Goal: Task Accomplishment & Management: Manage account settings

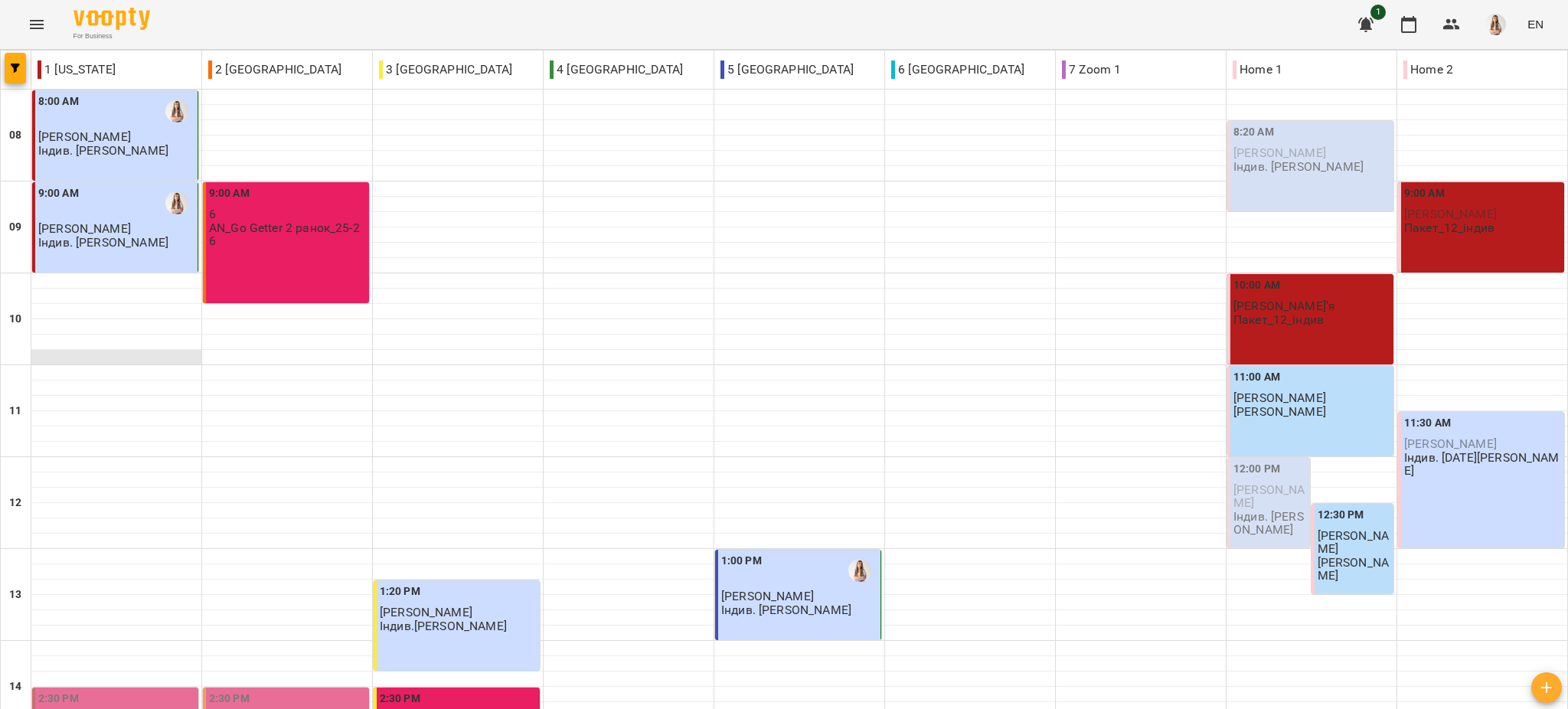
scroll to position [204, 0]
click at [19, 61] on button "button" at bounding box center [15, 68] width 21 height 31
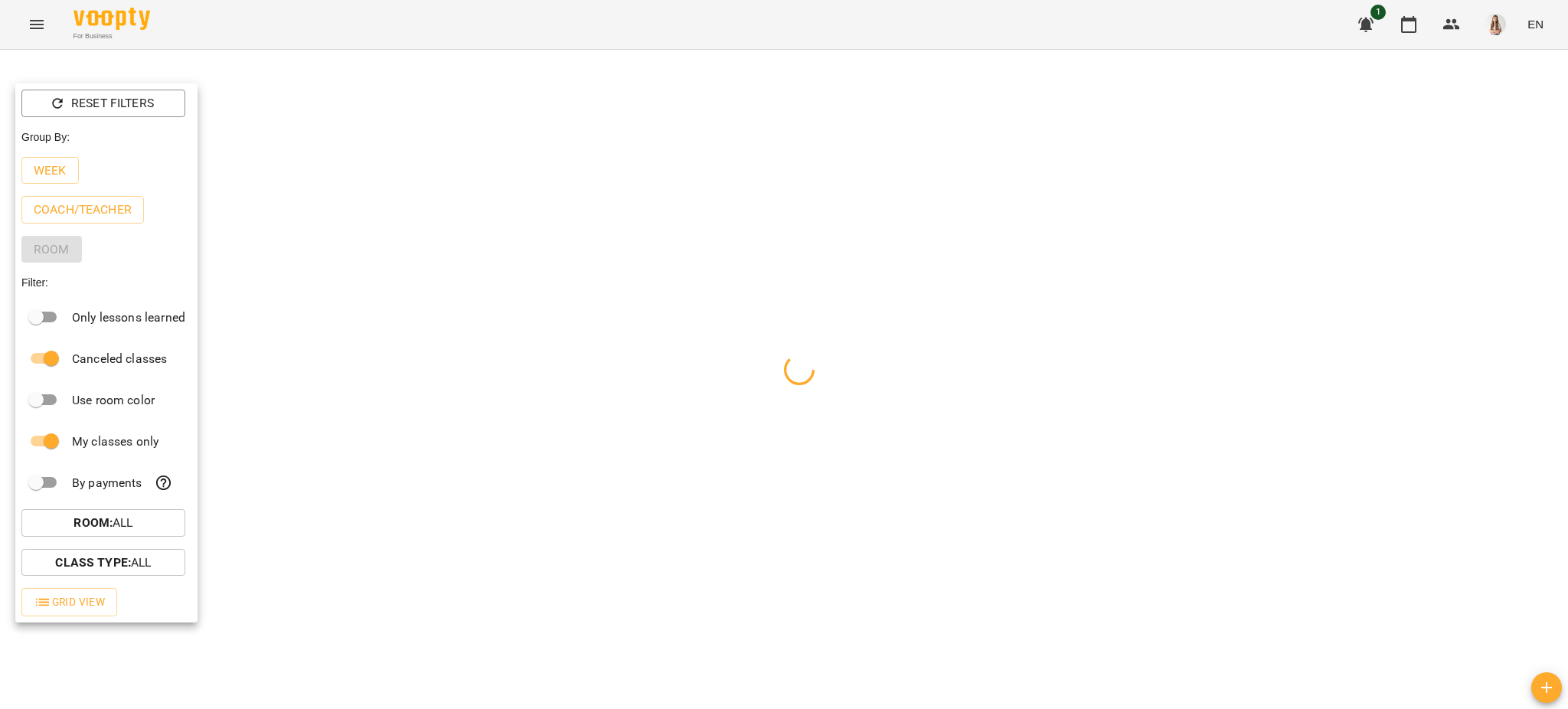
click at [51, 165] on p "Week" at bounding box center [50, 171] width 33 height 19
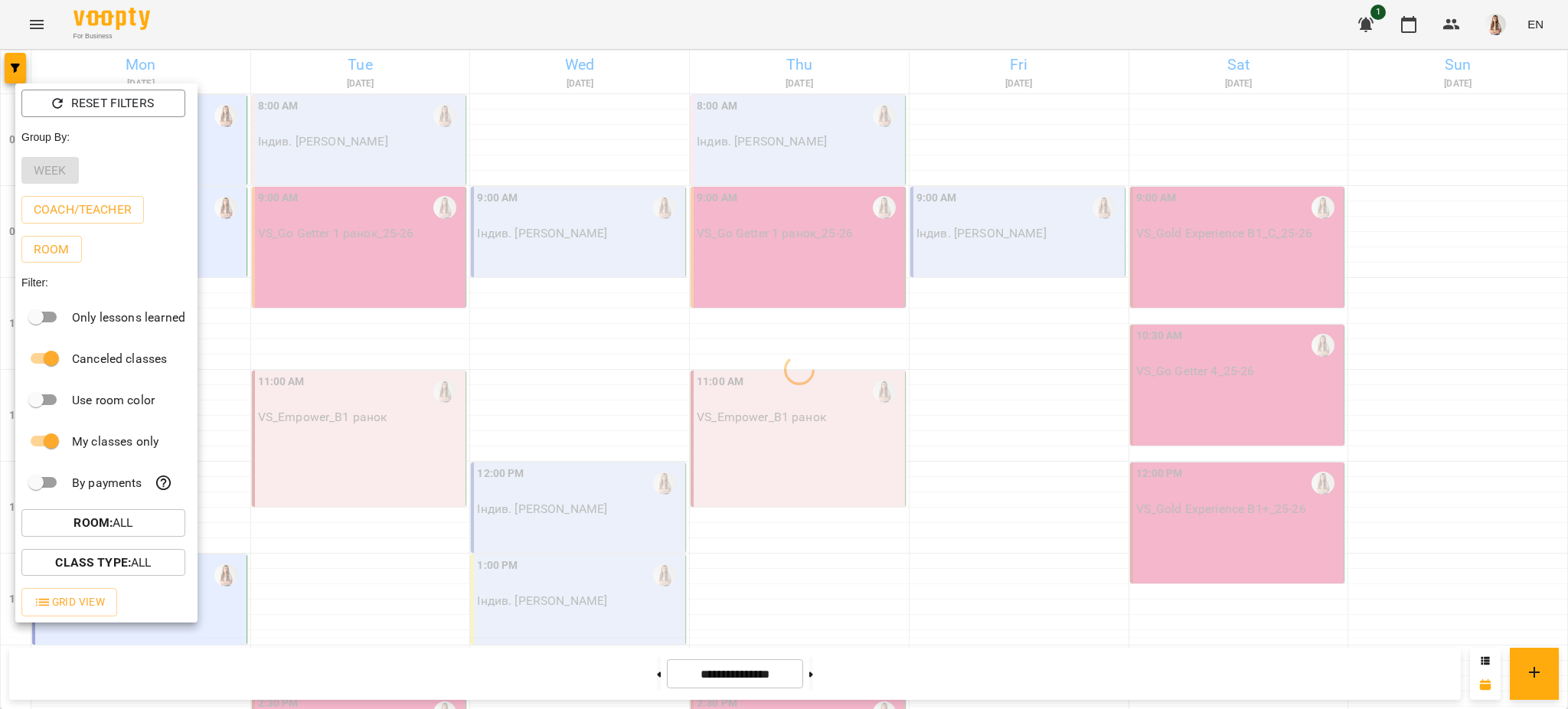
click at [287, 42] on div at bounding box center [784, 354] width 1568 height 709
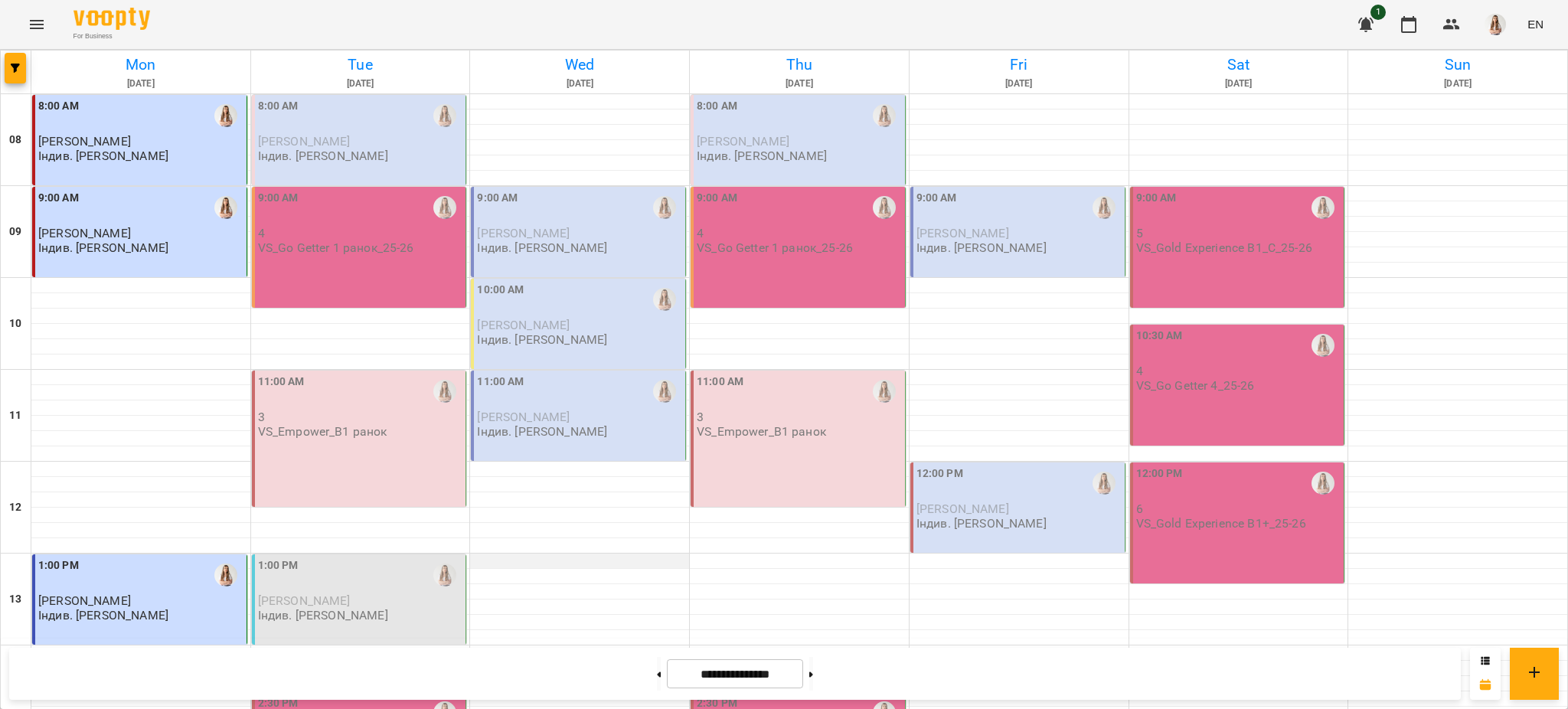
scroll to position [36, 0]
click at [657, 667] on button at bounding box center [659, 674] width 4 height 34
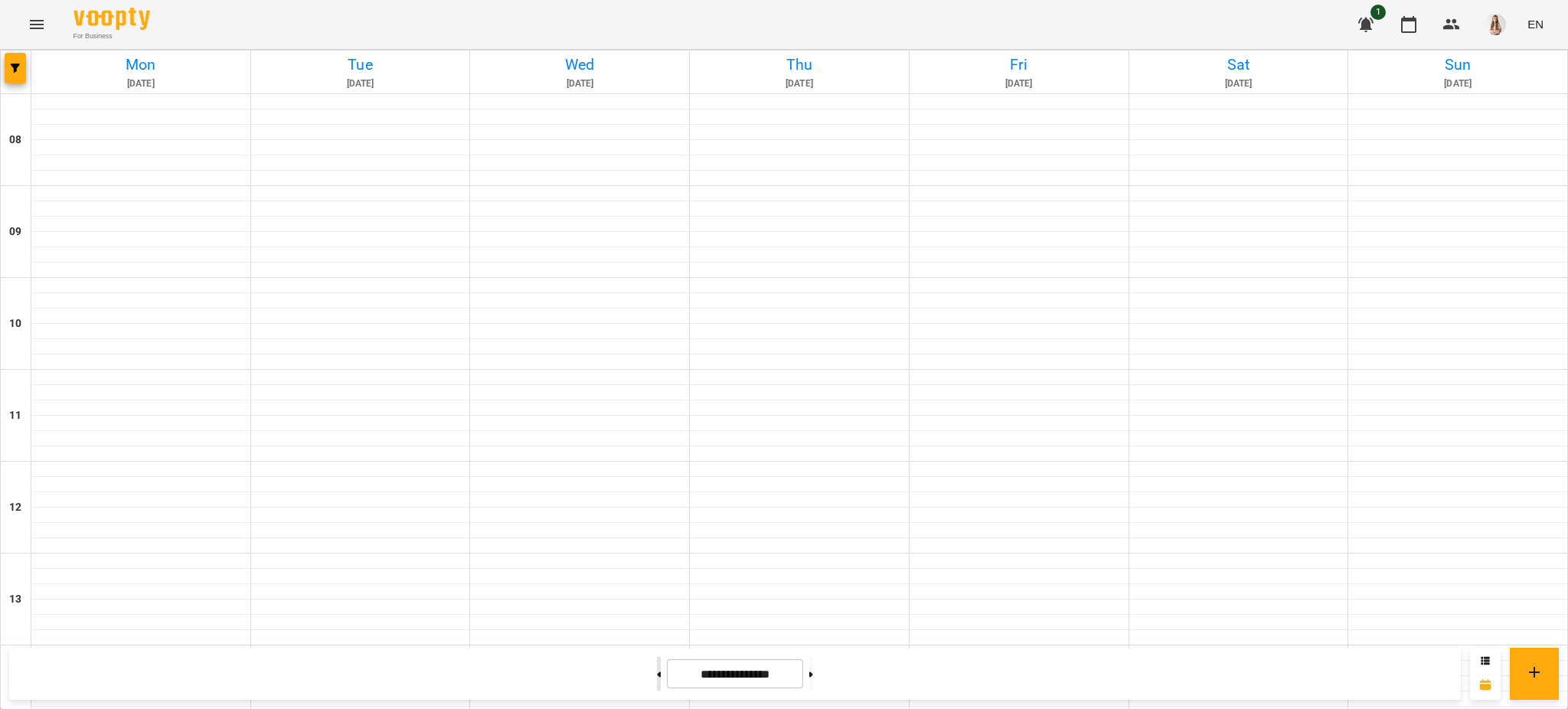
click at [657, 671] on button at bounding box center [659, 674] width 4 height 34
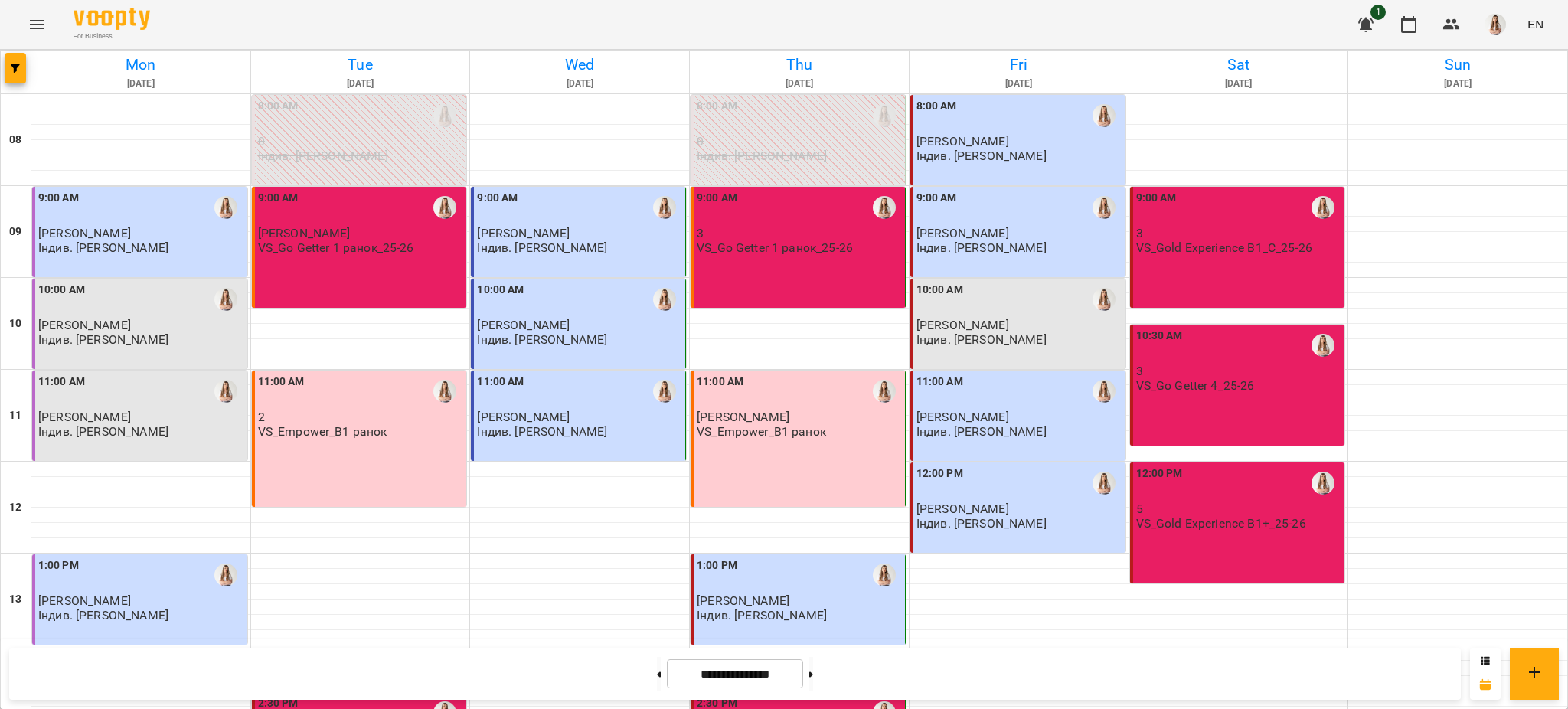
scroll to position [0, 0]
click at [814, 672] on button at bounding box center [811, 674] width 4 height 34
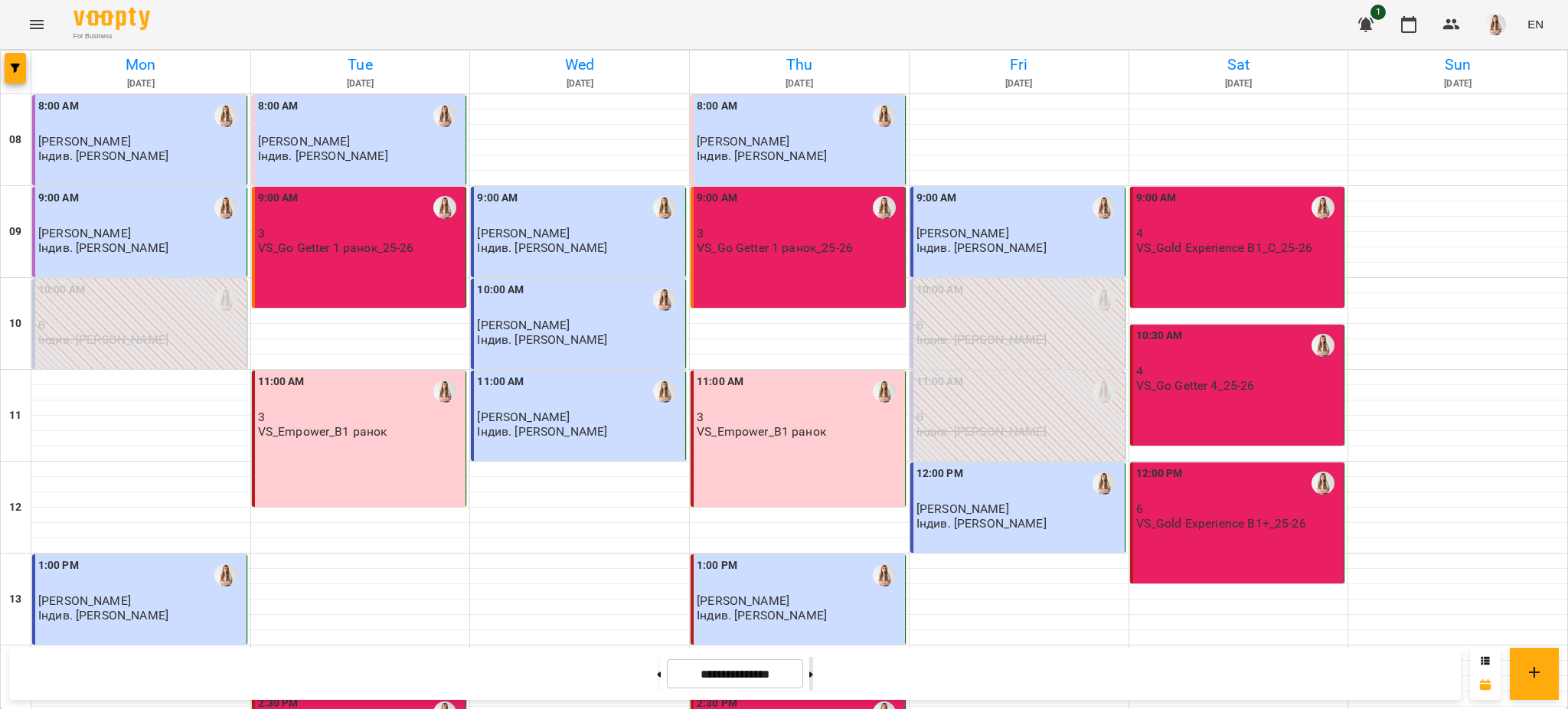
click at [814, 675] on icon at bounding box center [811, 675] width 4 height 6
type input "**********"
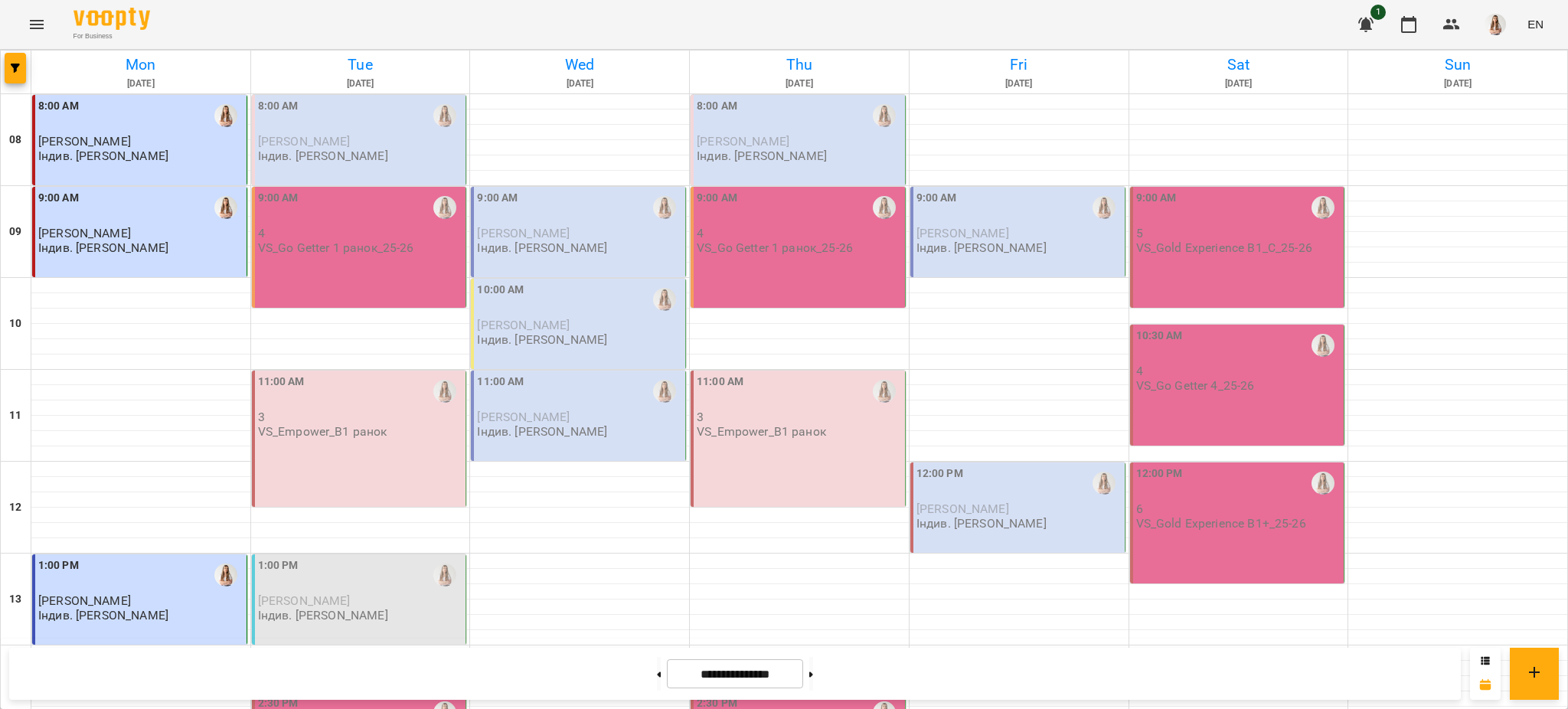
scroll to position [647, 0]
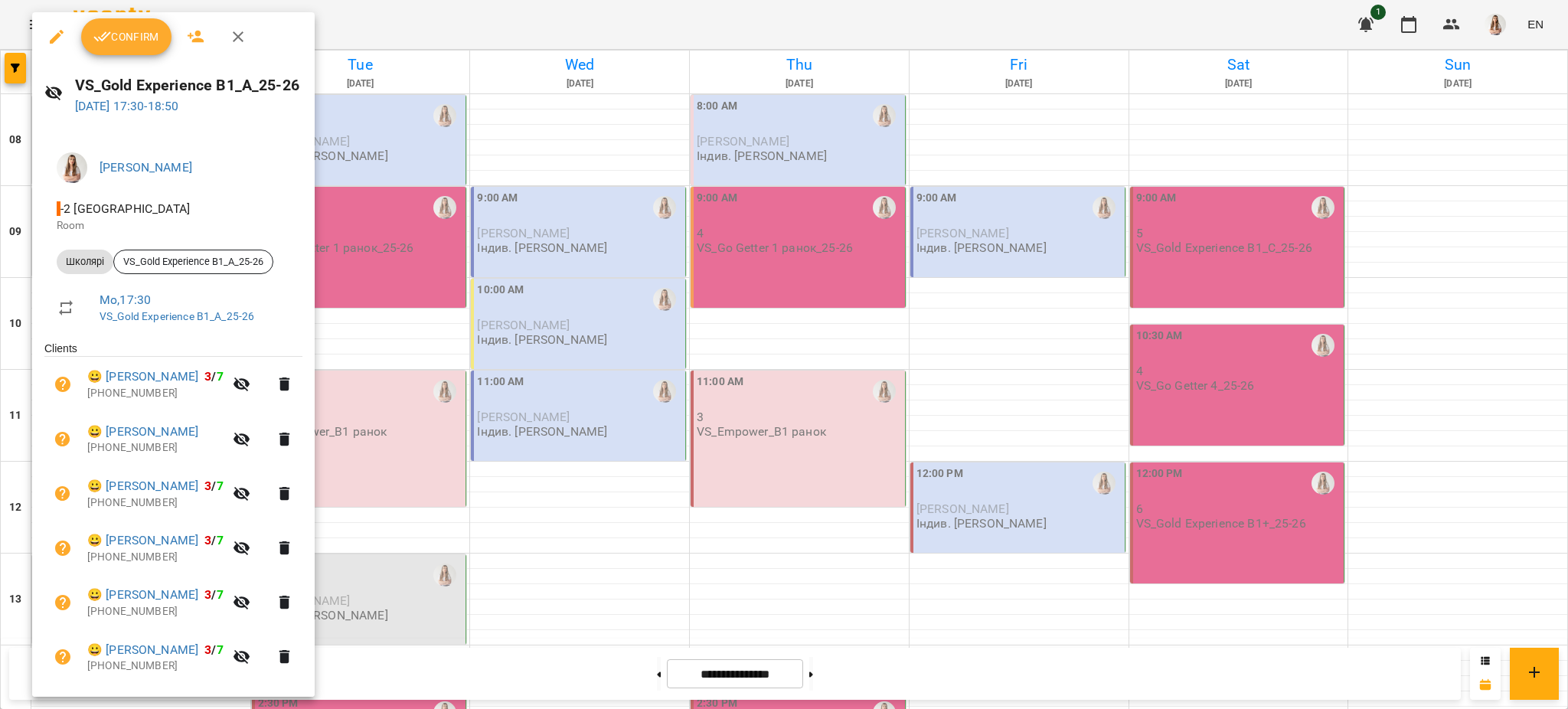
click at [545, 335] on div at bounding box center [784, 354] width 1568 height 709
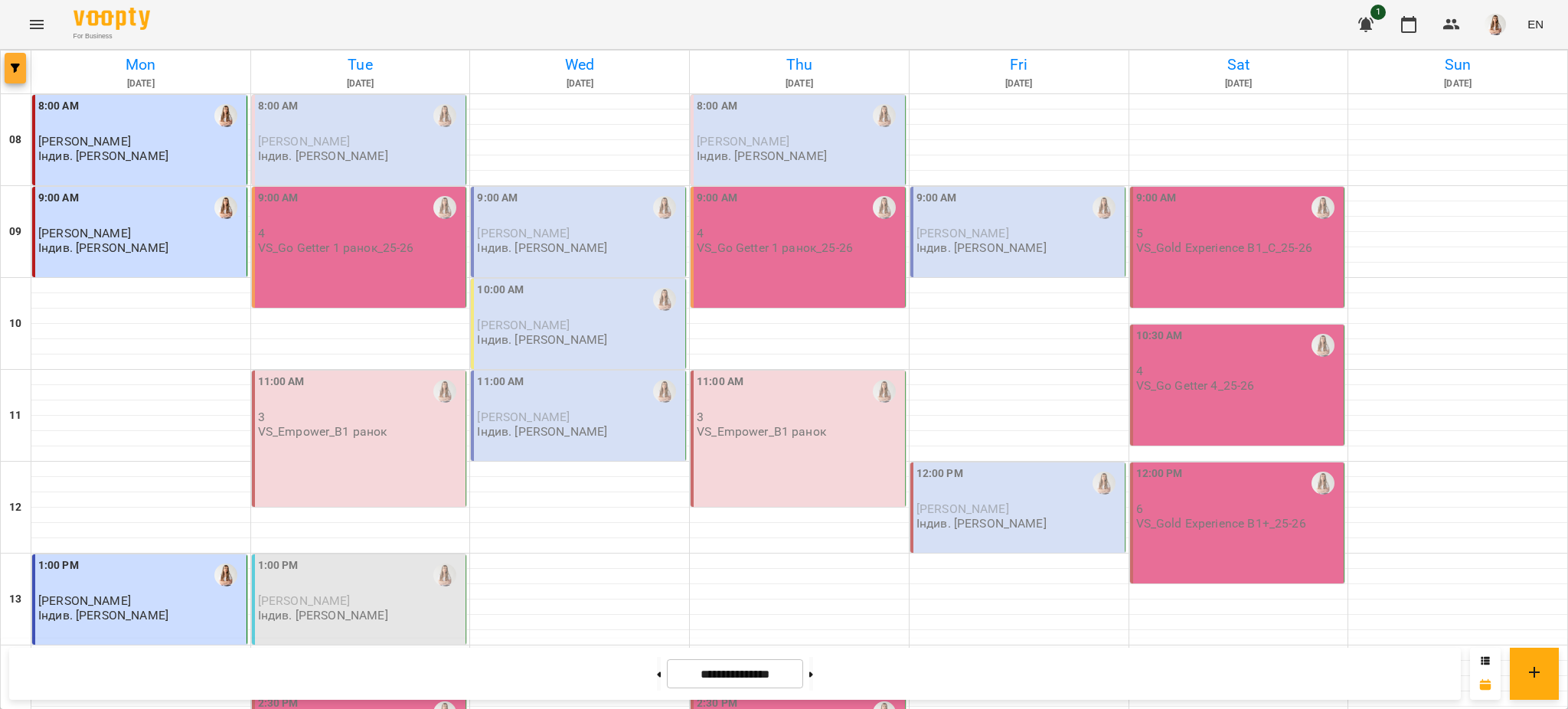
click at [15, 69] on icon "button" at bounding box center [15, 68] width 9 height 9
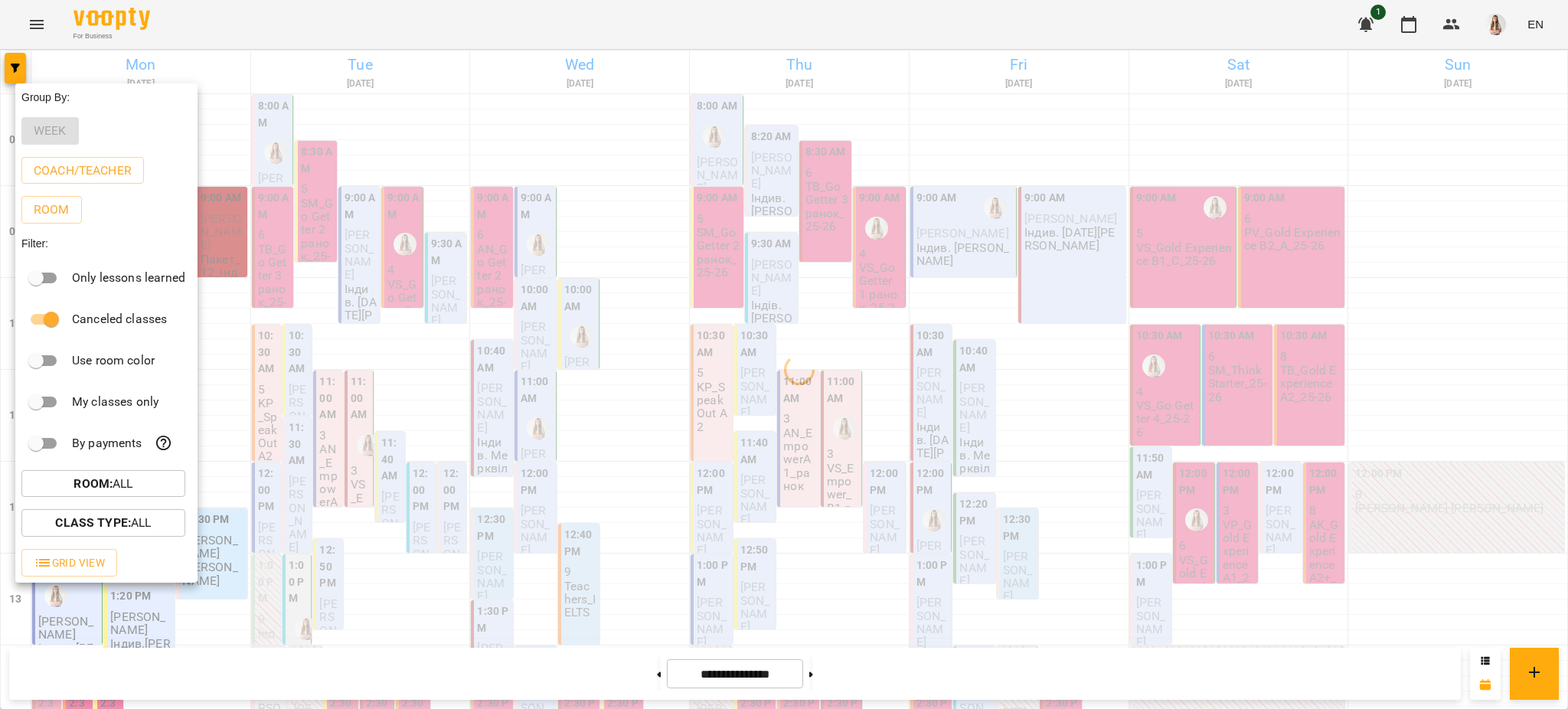
click at [295, 8] on div at bounding box center [784, 354] width 1568 height 709
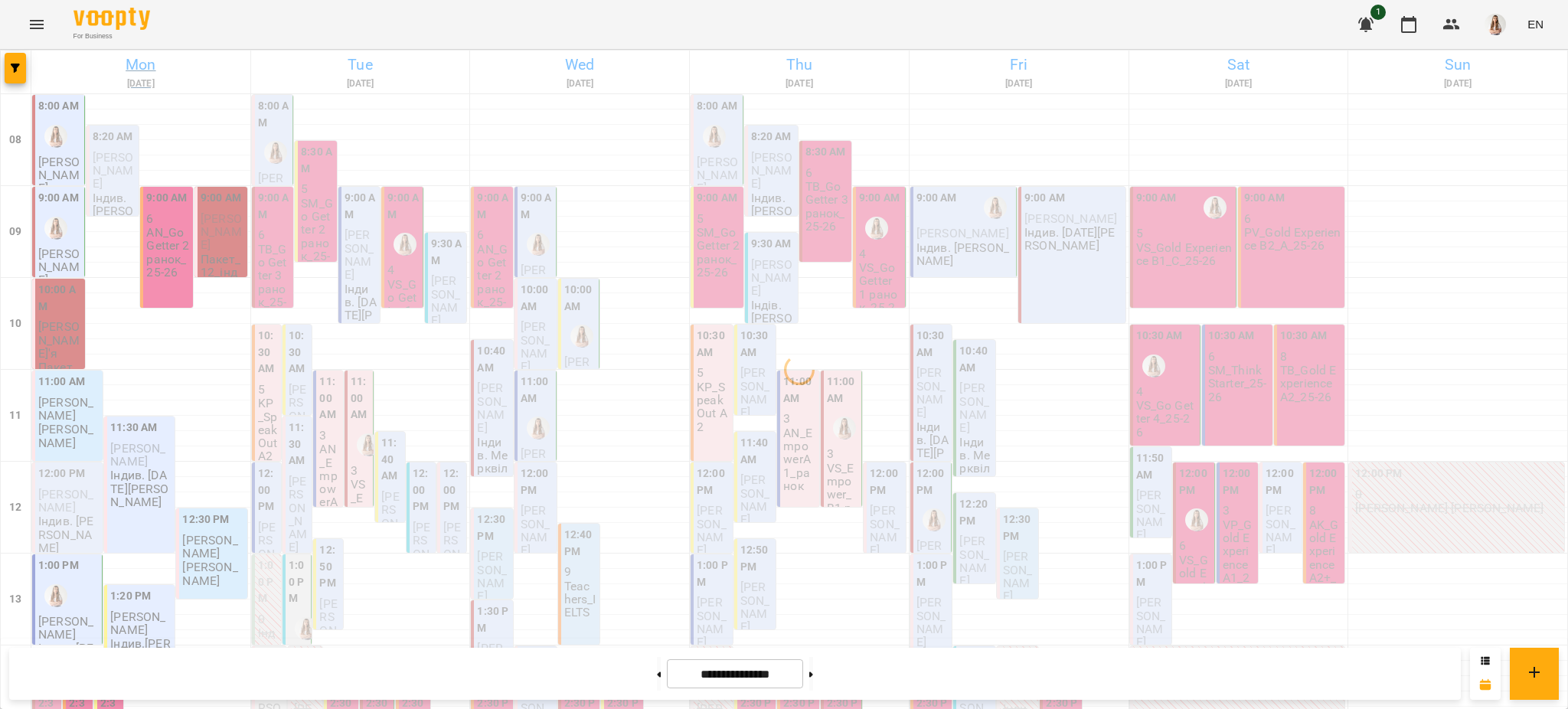
click at [157, 74] on h6 "Mon" at bounding box center [141, 64] width 215 height 23
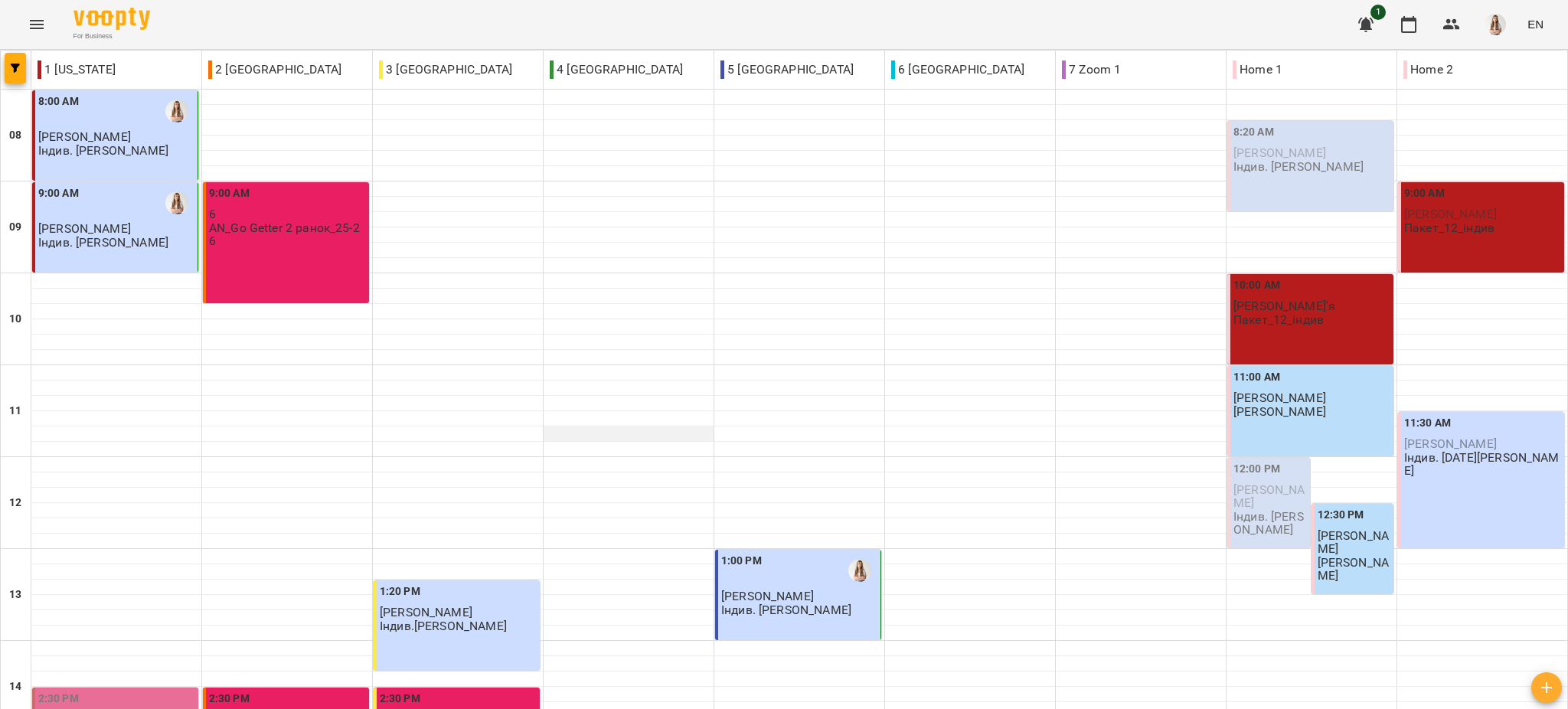
scroll to position [676, 0]
click at [19, 69] on icon "button" at bounding box center [15, 68] width 9 height 9
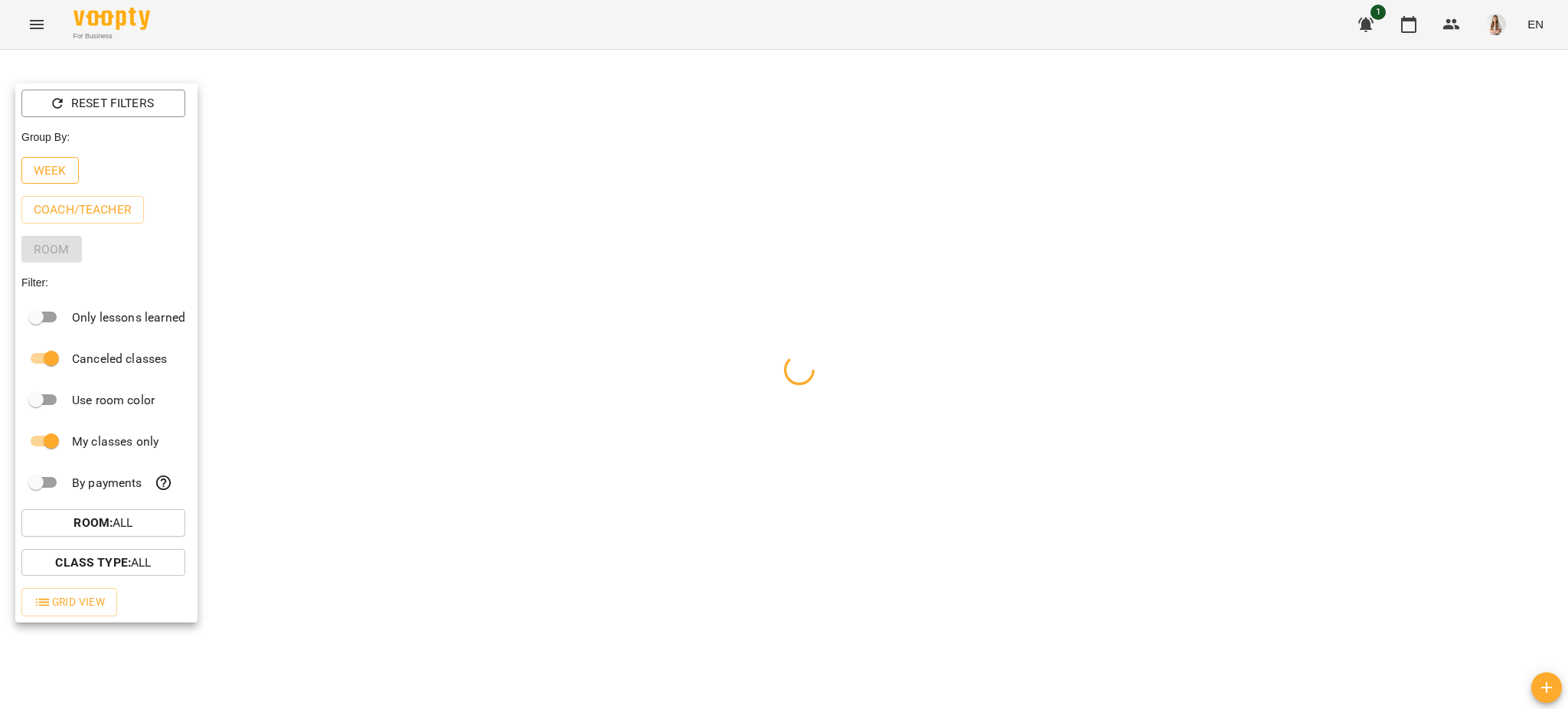
click at [46, 176] on p "Week" at bounding box center [50, 171] width 33 height 19
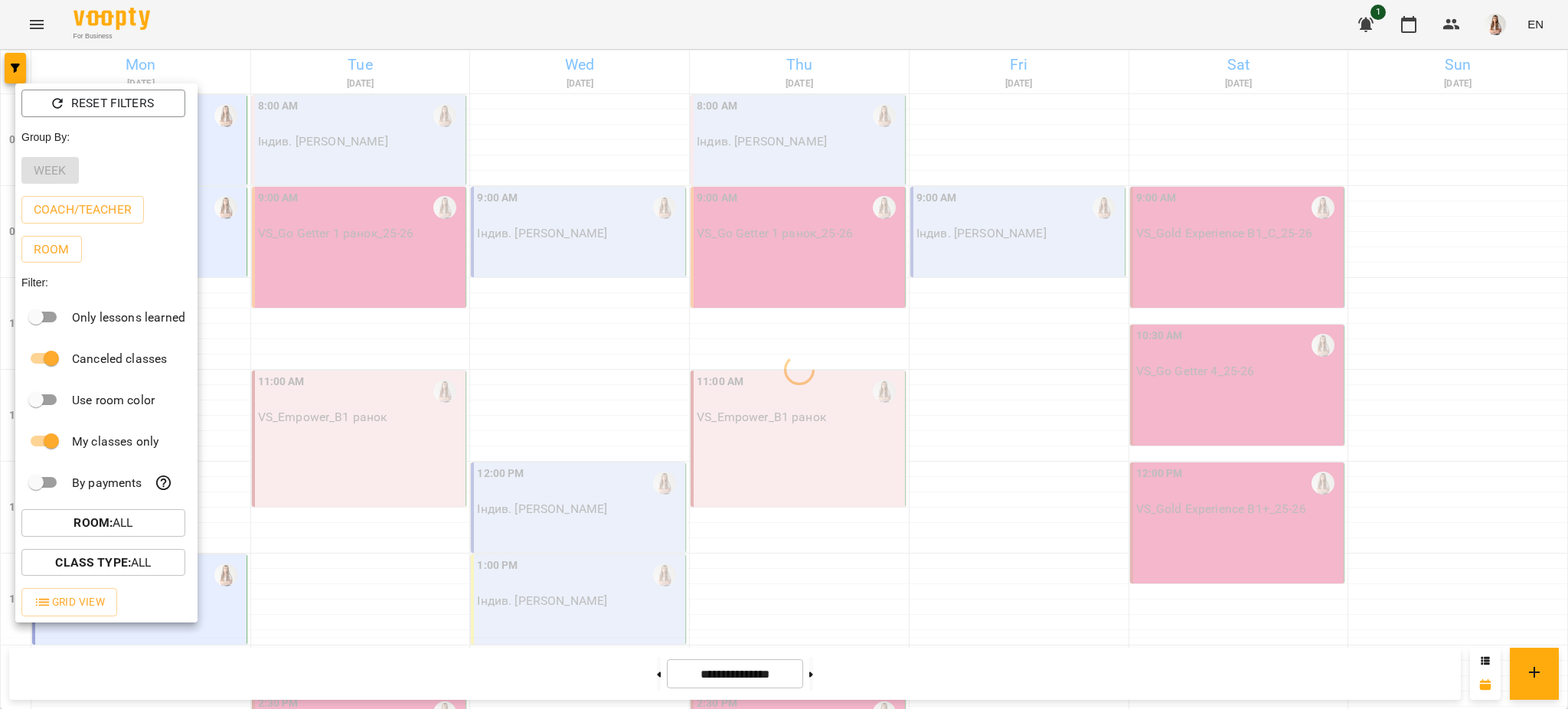
click at [356, 21] on div at bounding box center [784, 354] width 1568 height 709
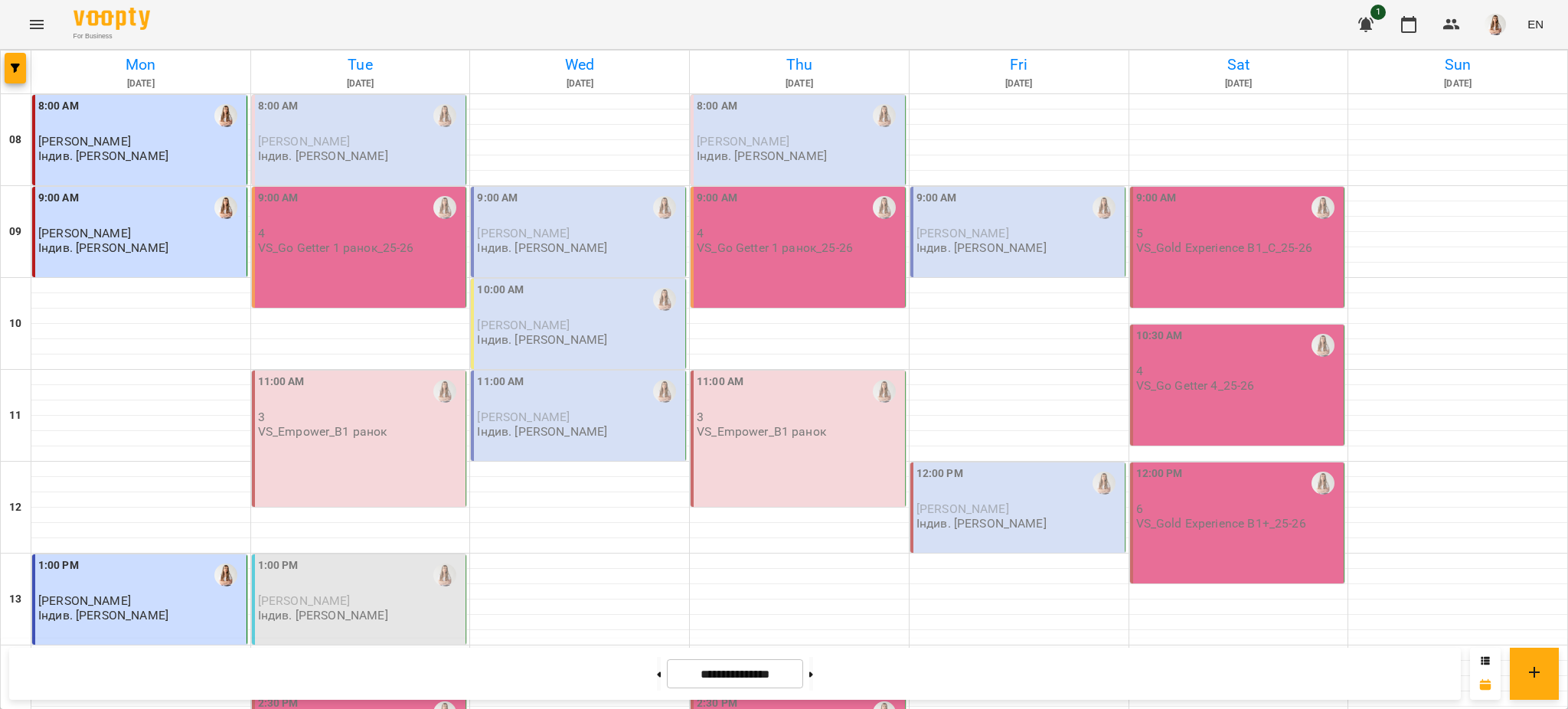
scroll to position [613, 0]
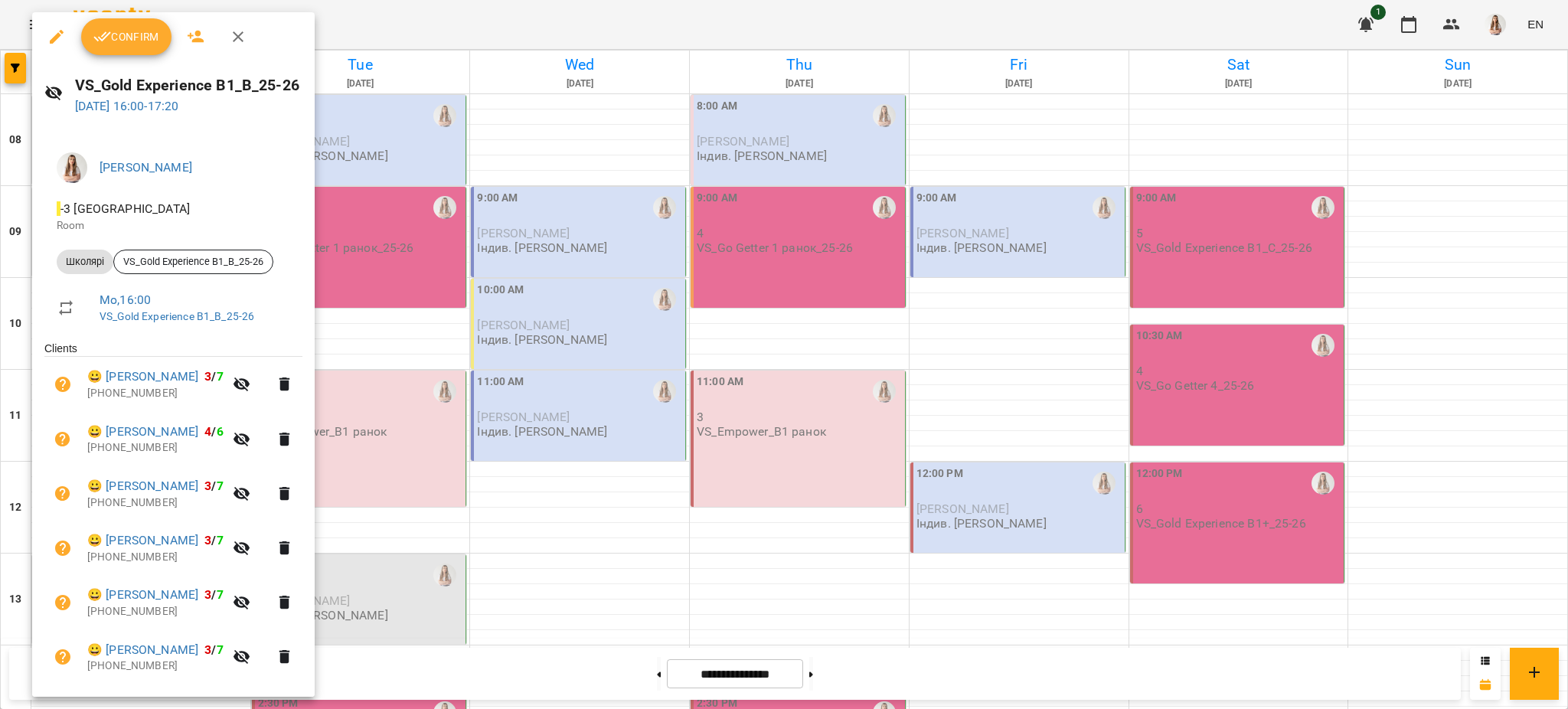
click at [142, 48] on button "Confirm" at bounding box center [126, 36] width 91 height 36
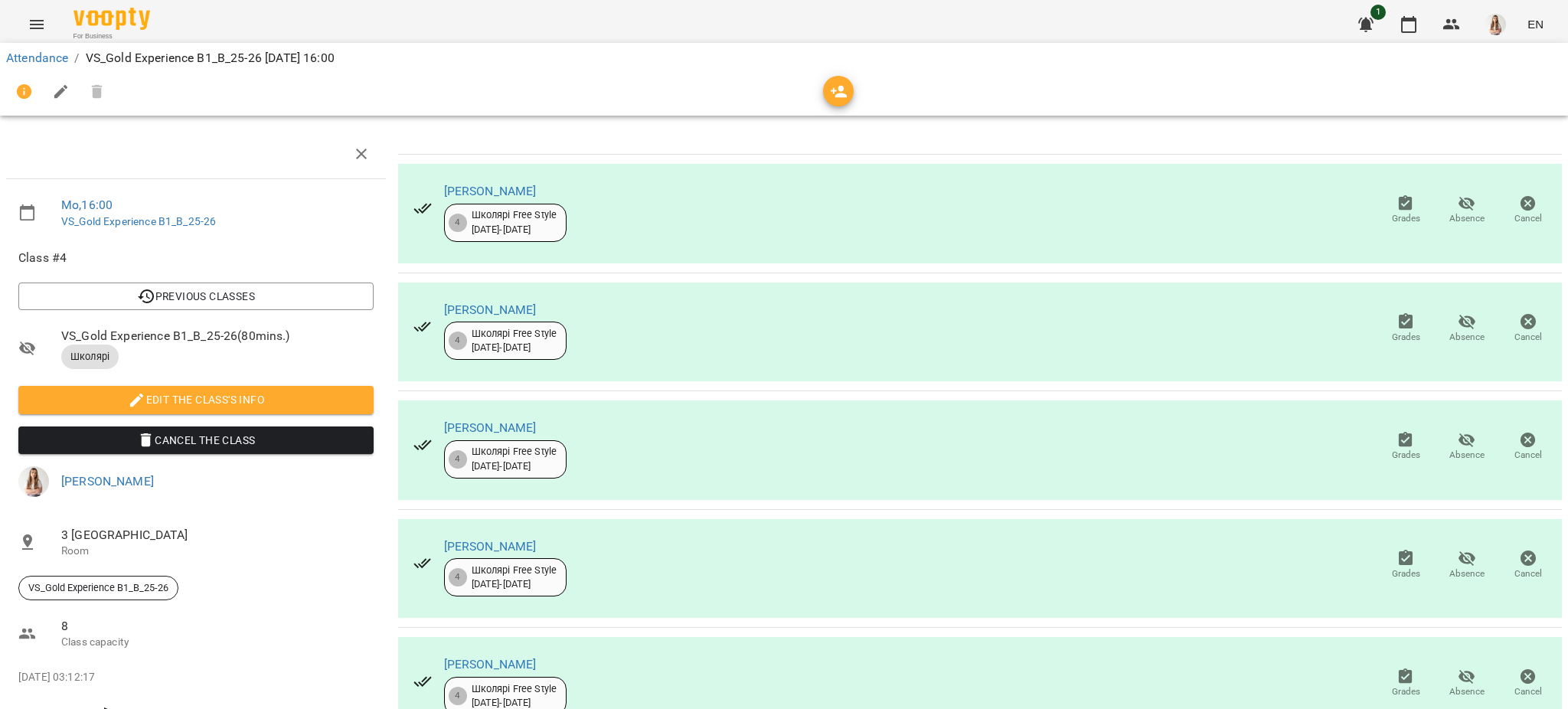
scroll to position [308, 0]
click at [70, 92] on button "button" at bounding box center [61, 91] width 36 height 36
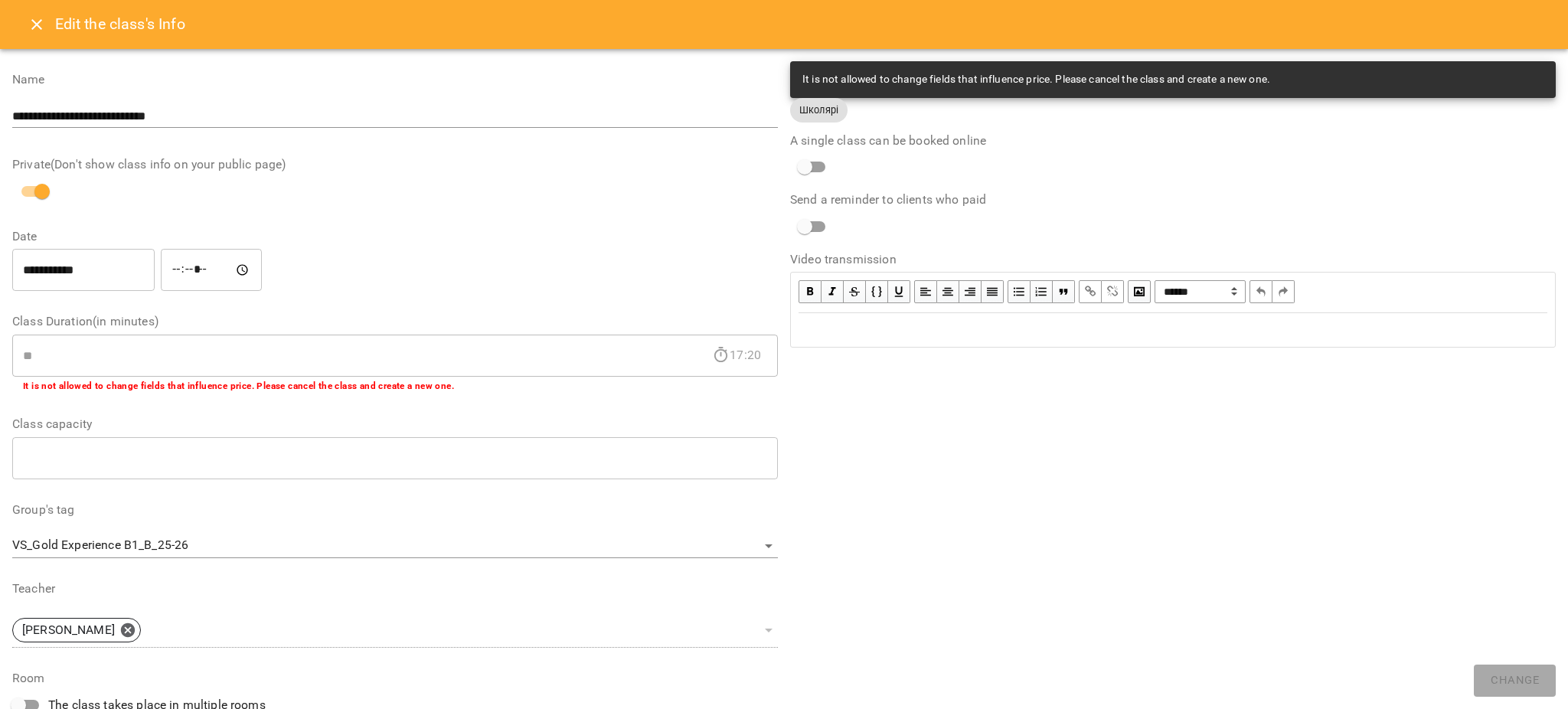
click at [945, 337] on div "Edit text" at bounding box center [1173, 329] width 749 height 19
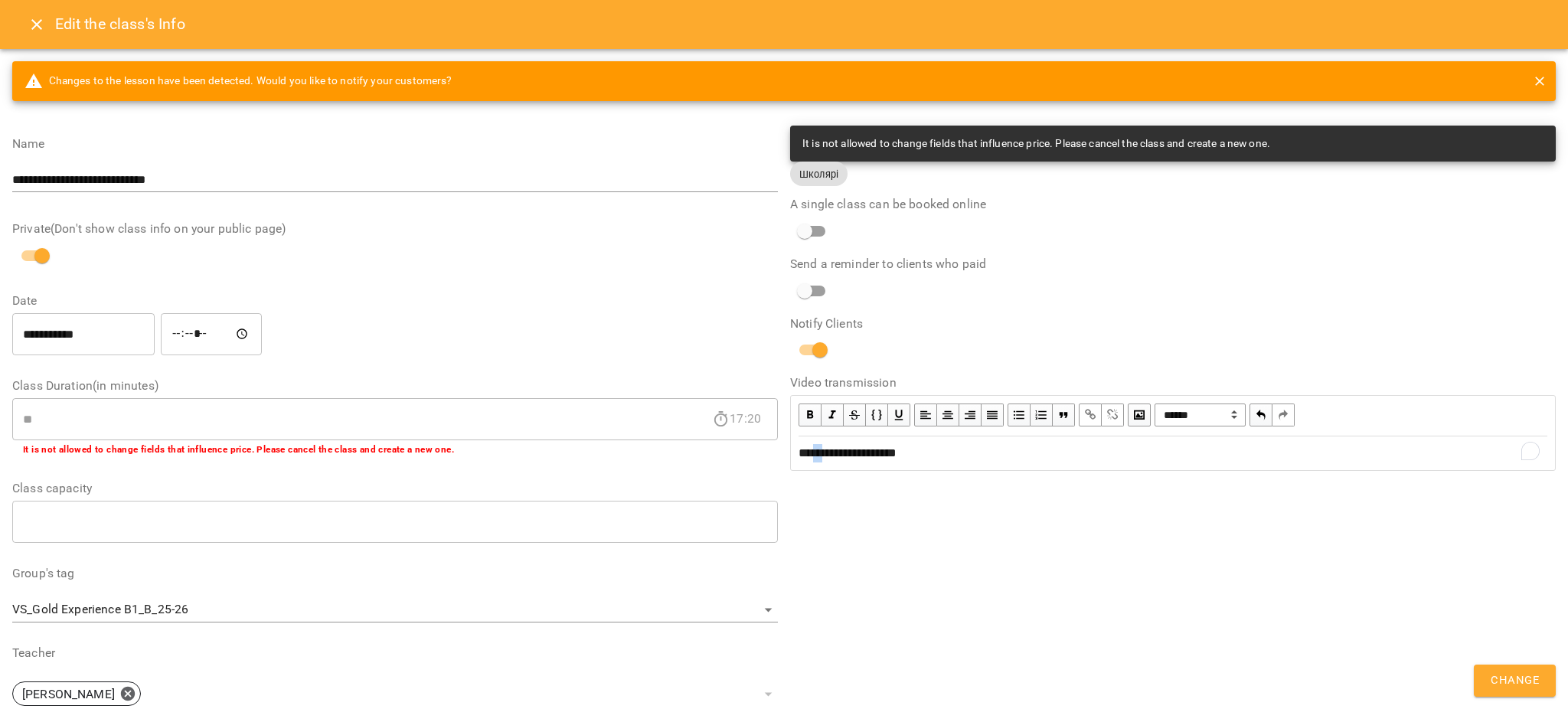
drag, startPoint x: 821, startPoint y: 460, endPoint x: 809, endPoint y: 464, distance: 12.6
click at [809, 464] on div "**********" at bounding box center [1173, 453] width 763 height 32
click at [1533, 682] on span "Change" at bounding box center [1515, 681] width 49 height 20
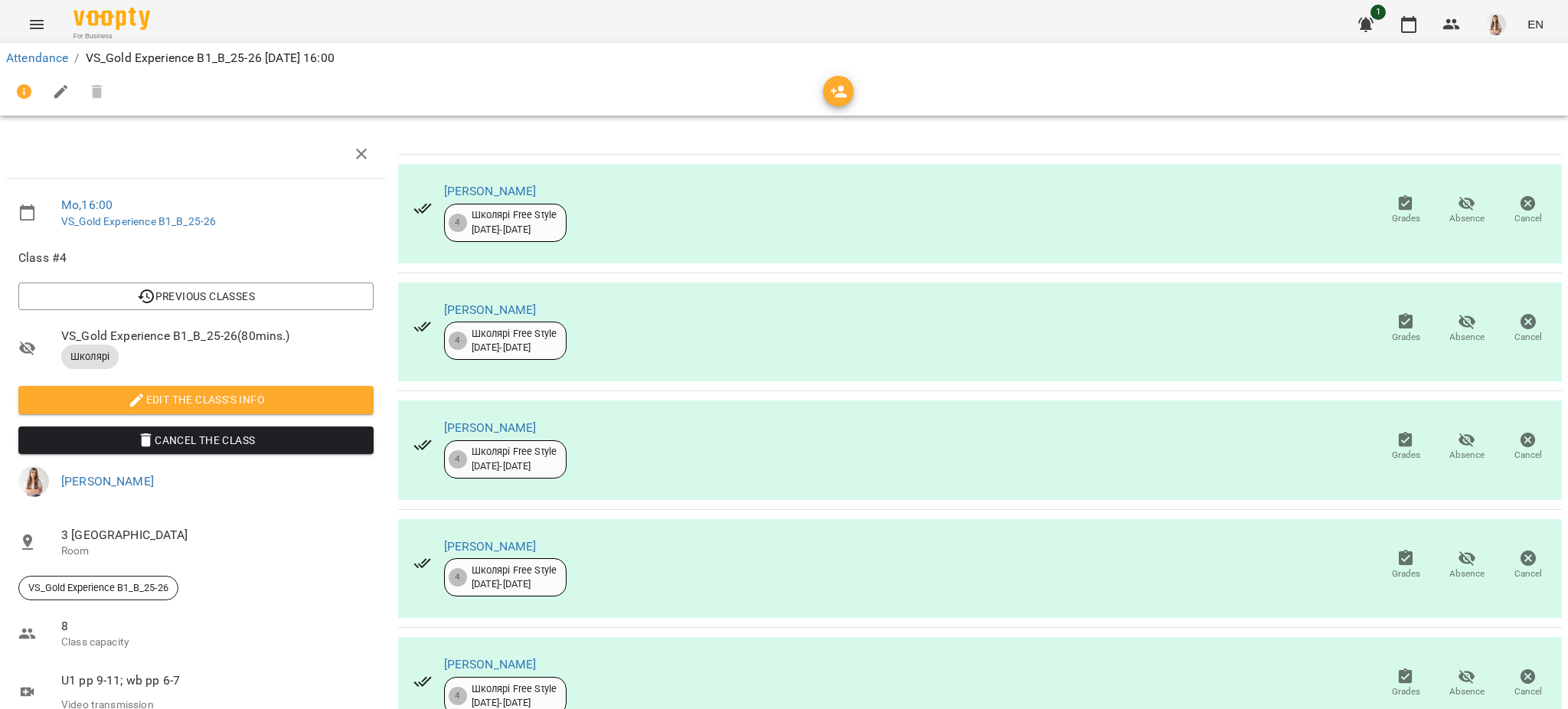
click at [44, 19] on icon "Menu" at bounding box center [36, 24] width 19 height 19
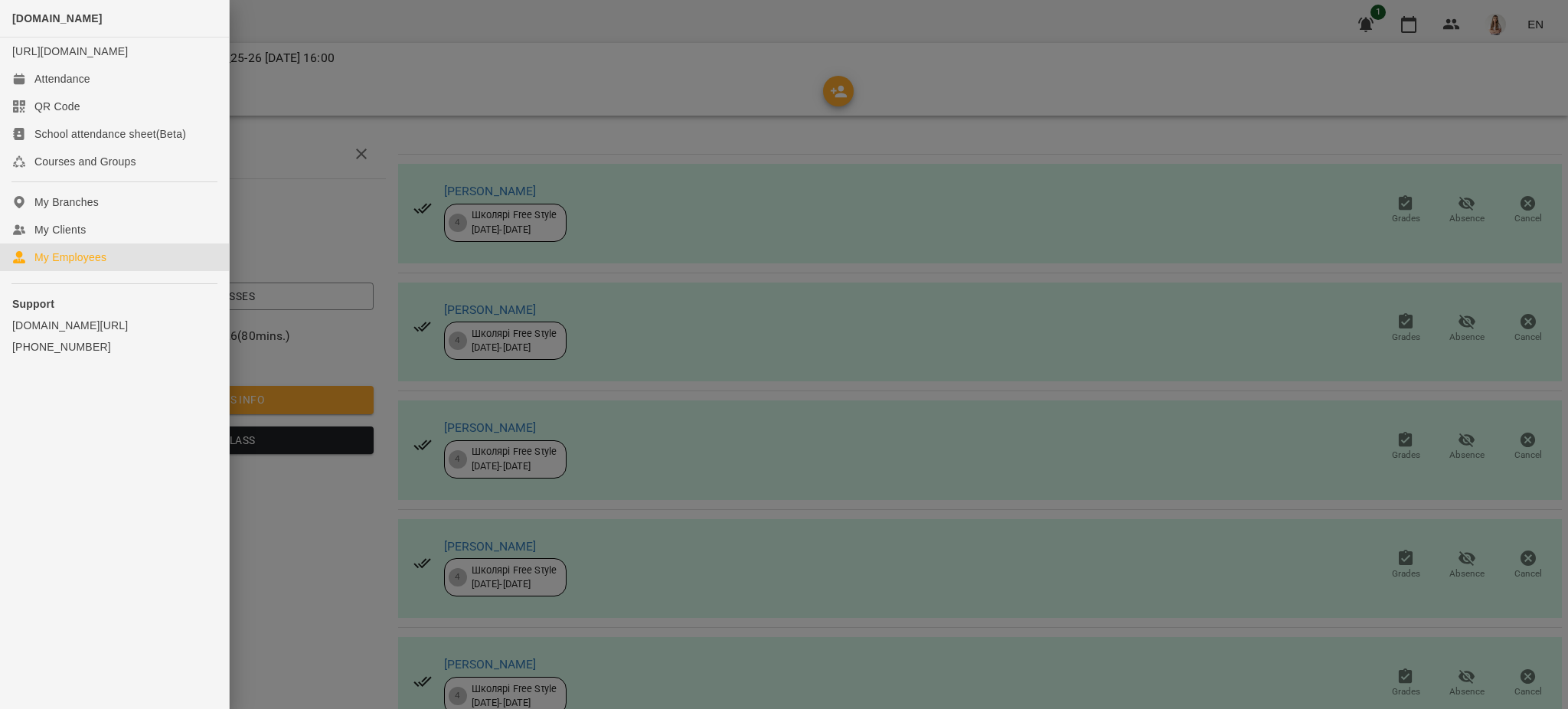
click at [98, 262] on link "My Employees" at bounding box center [114, 257] width 229 height 28
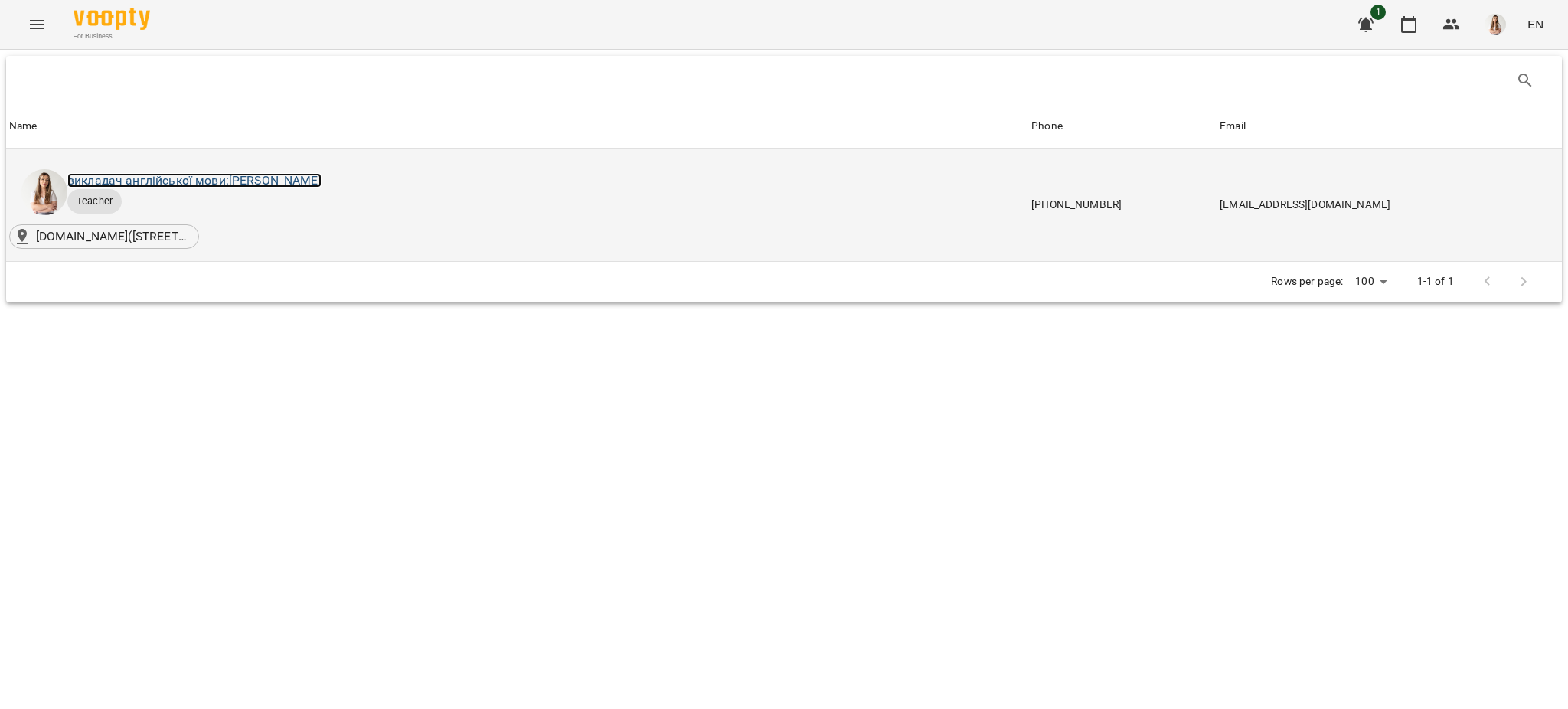
click at [173, 173] on link "викладач англійської мови: [PERSON_NAME]" at bounding box center [194, 180] width 254 height 15
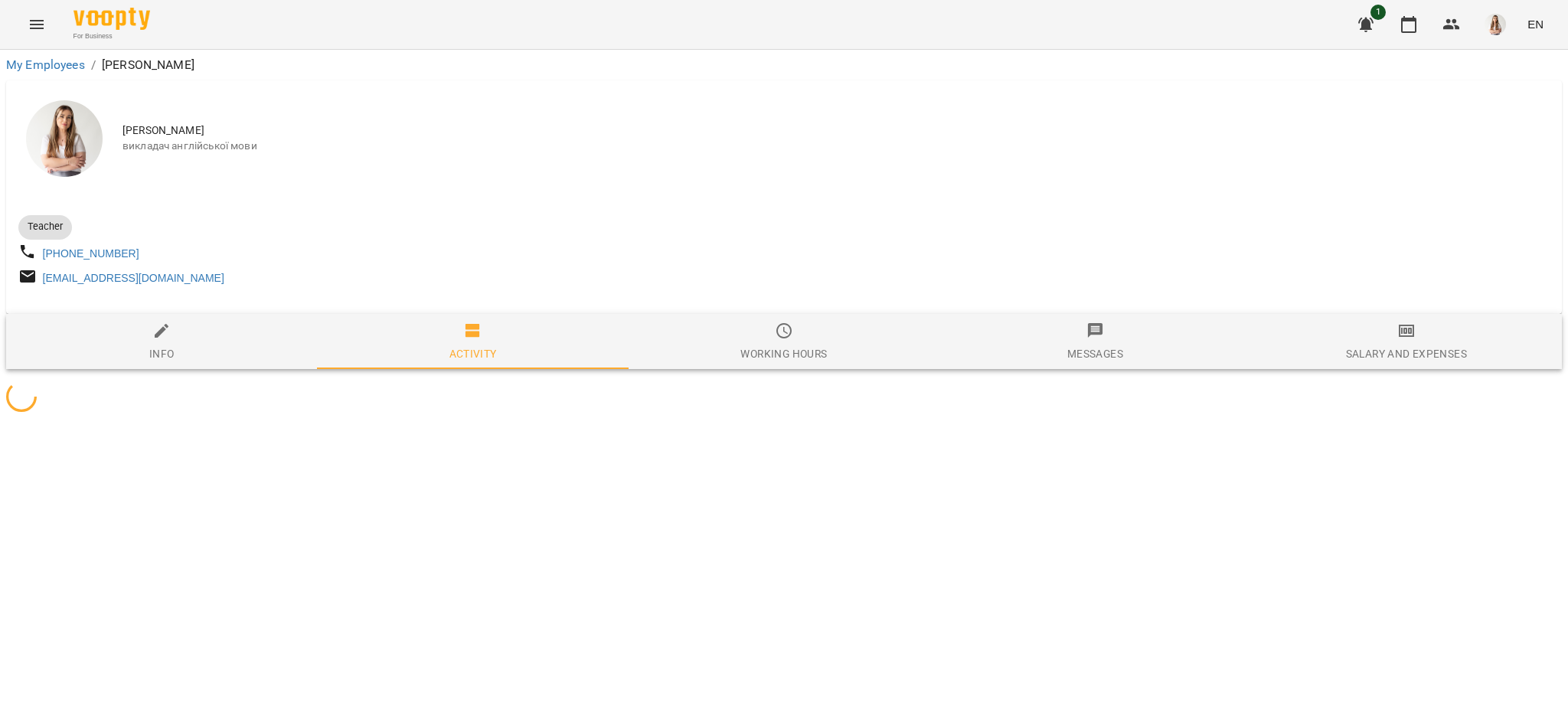
click at [1498, 331] on span "Salary and Expenses" at bounding box center [1406, 342] width 292 height 41
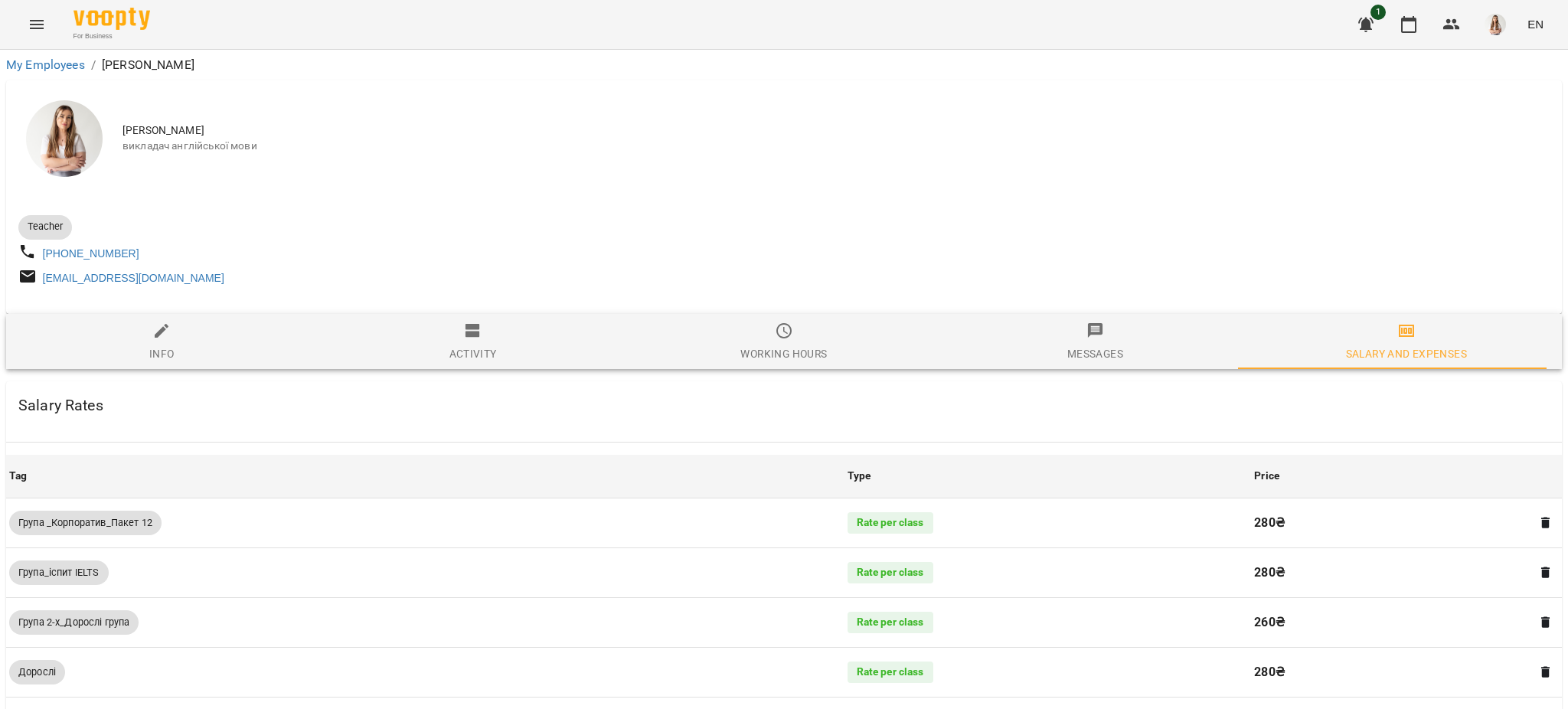
click at [1444, 350] on span "Salary and Expenses" at bounding box center [1406, 342] width 292 height 41
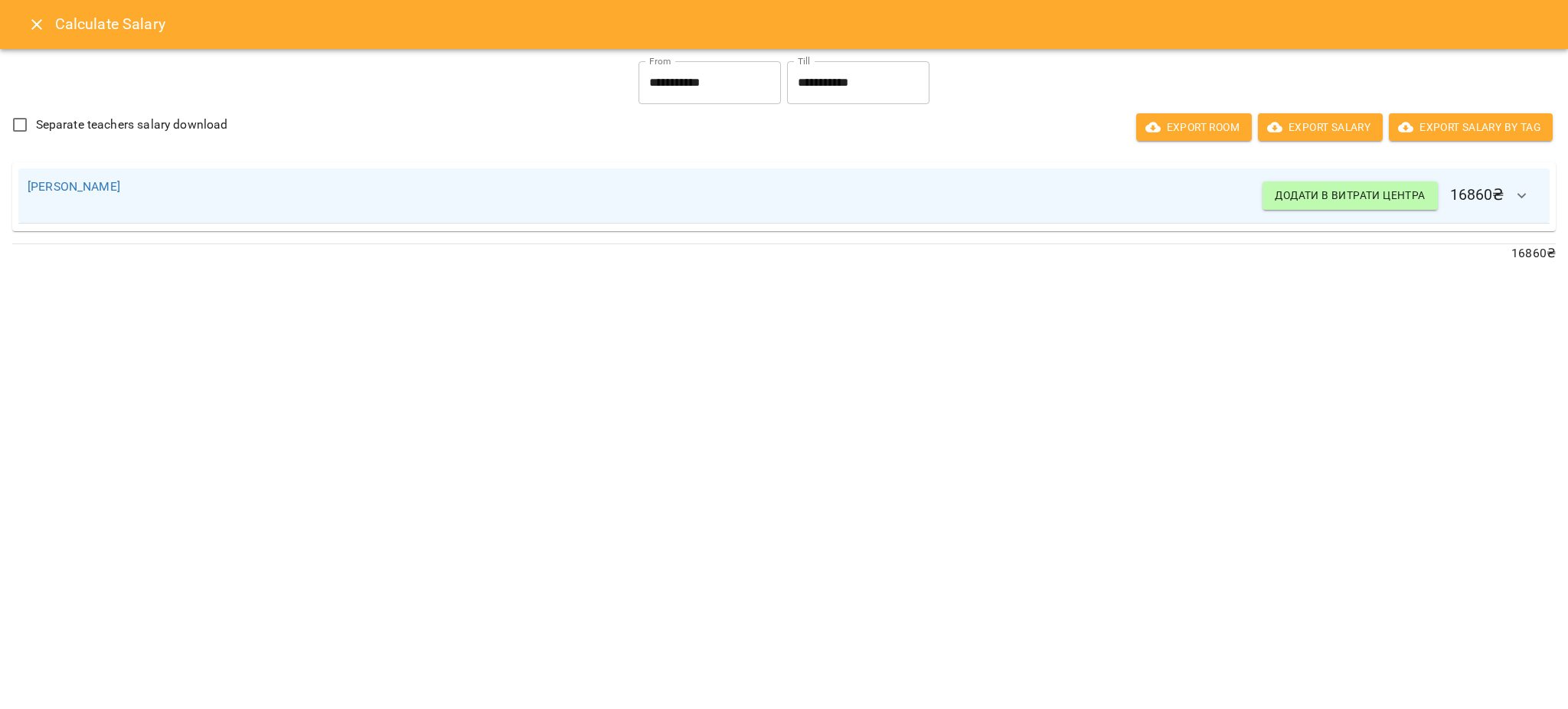
click at [49, 31] on button "Close" at bounding box center [36, 24] width 36 height 36
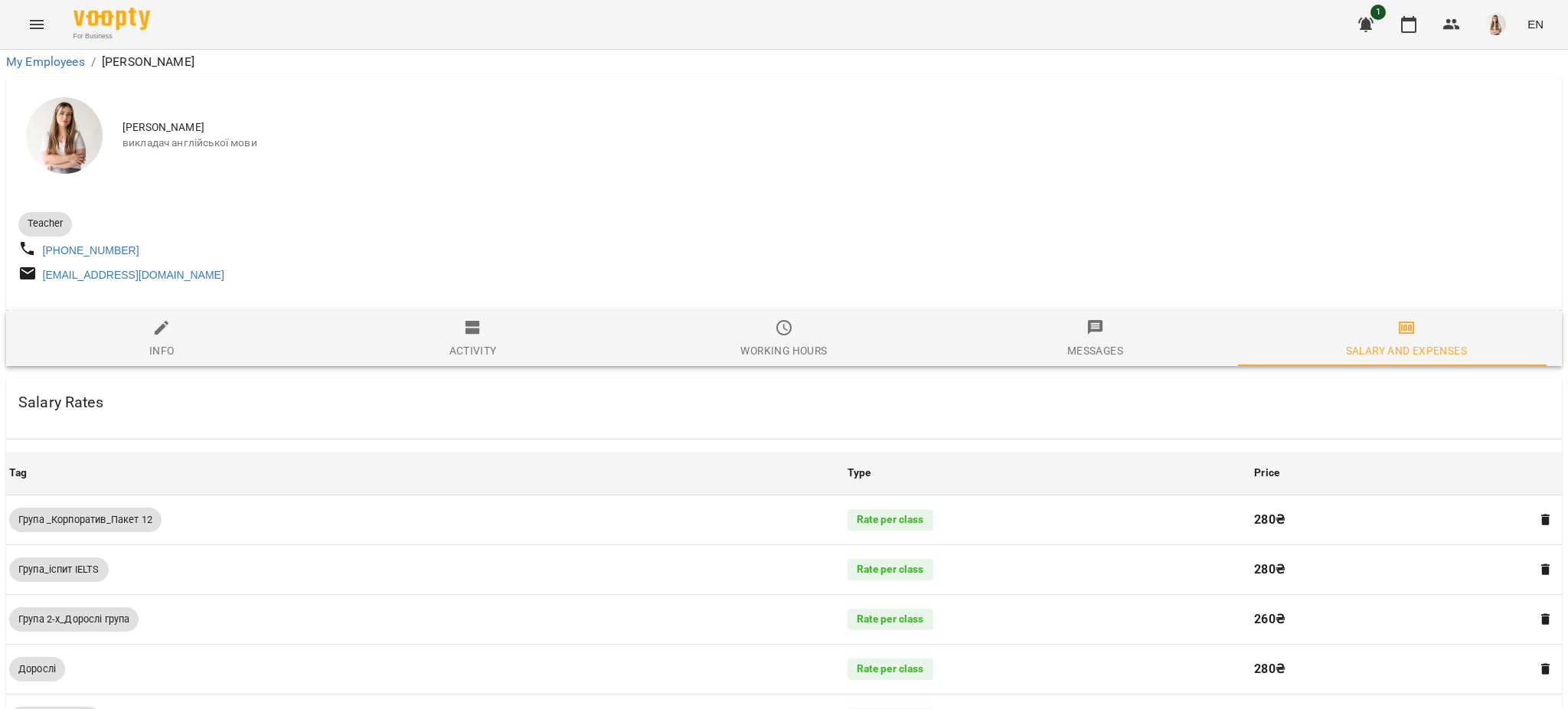
click at [32, 25] on icon "Menu" at bounding box center [36, 24] width 19 height 19
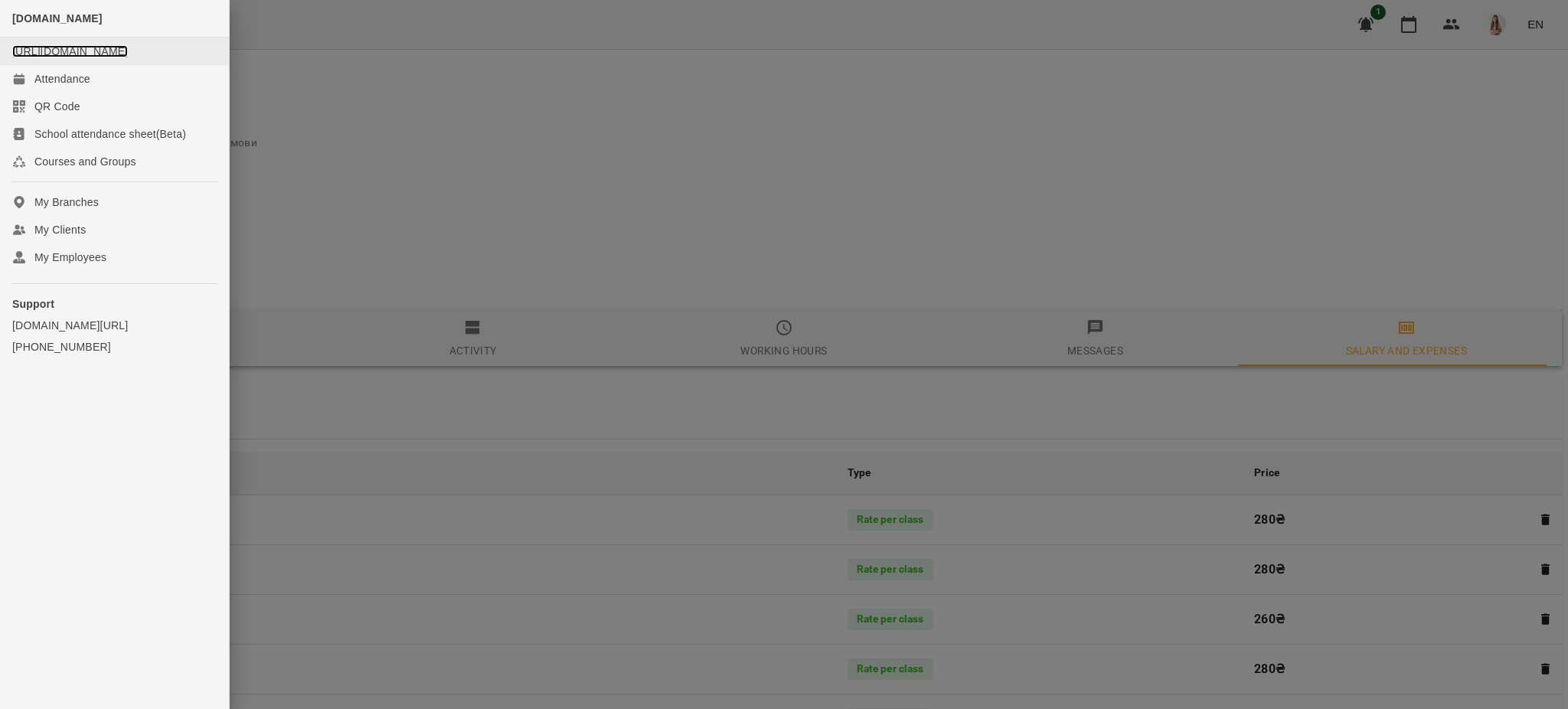
click at [64, 57] on link "[URL][DOMAIN_NAME]" at bounding box center [70, 51] width 116 height 12
click at [346, 121] on div at bounding box center [784, 354] width 1568 height 709
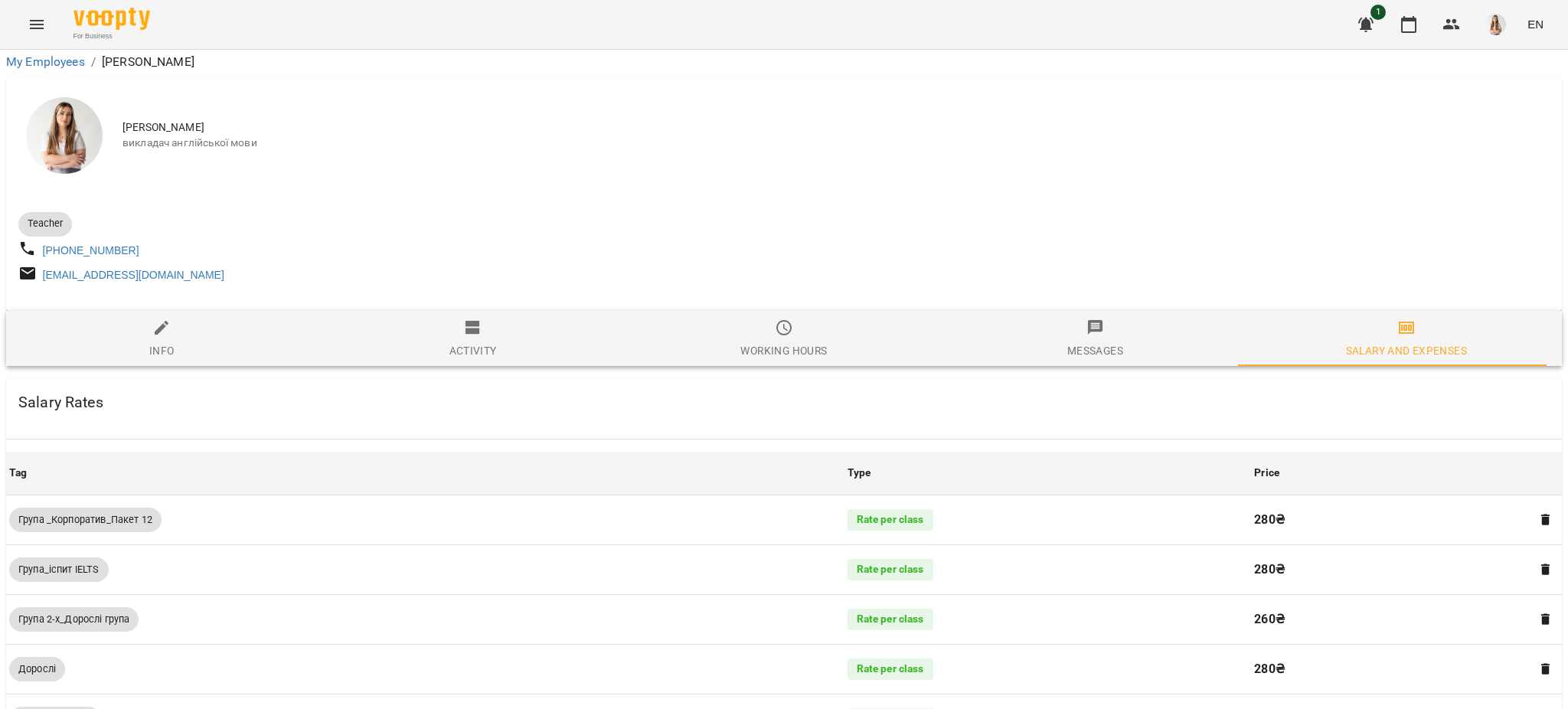
click at [39, 22] on icon "Menu" at bounding box center [36, 24] width 19 height 19
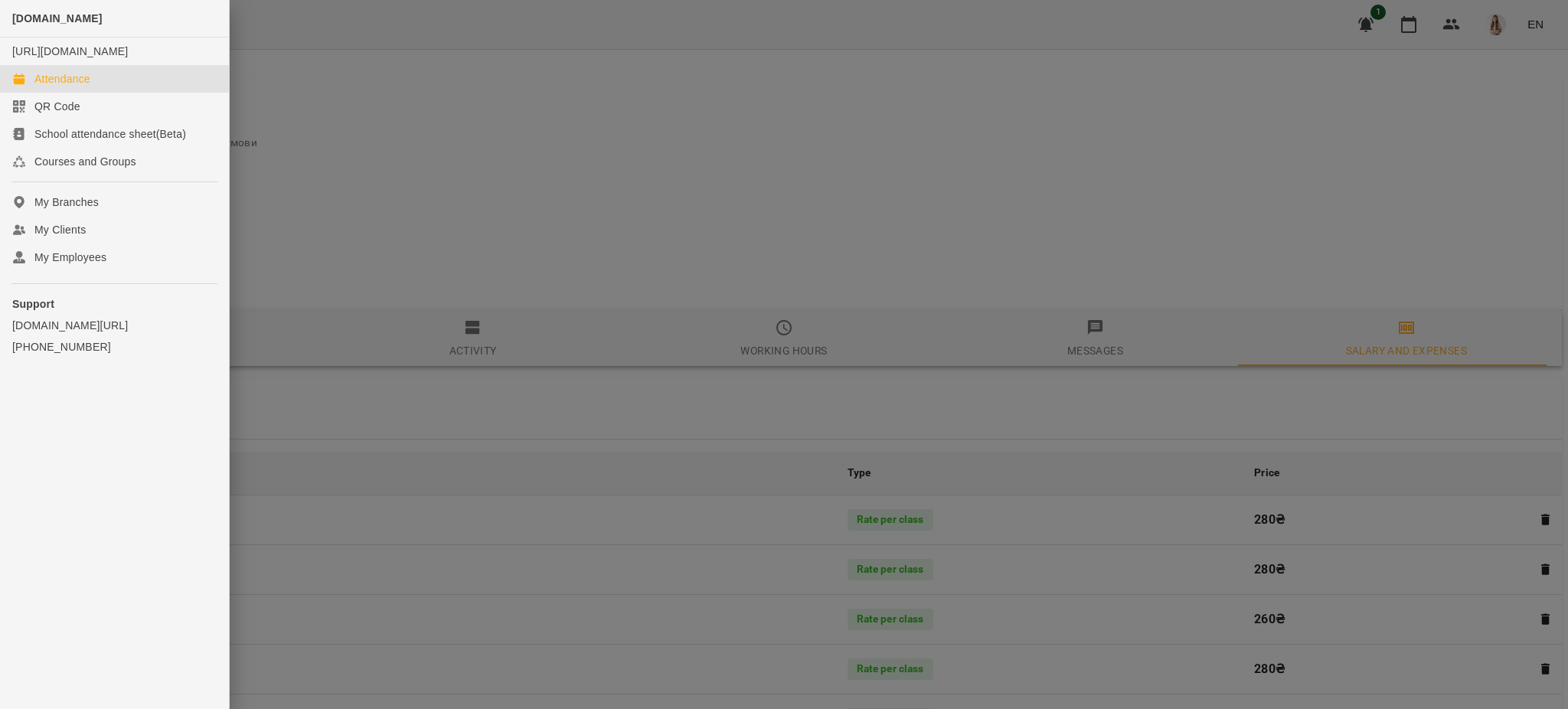
click at [74, 87] on div "Attendance" at bounding box center [62, 79] width 56 height 15
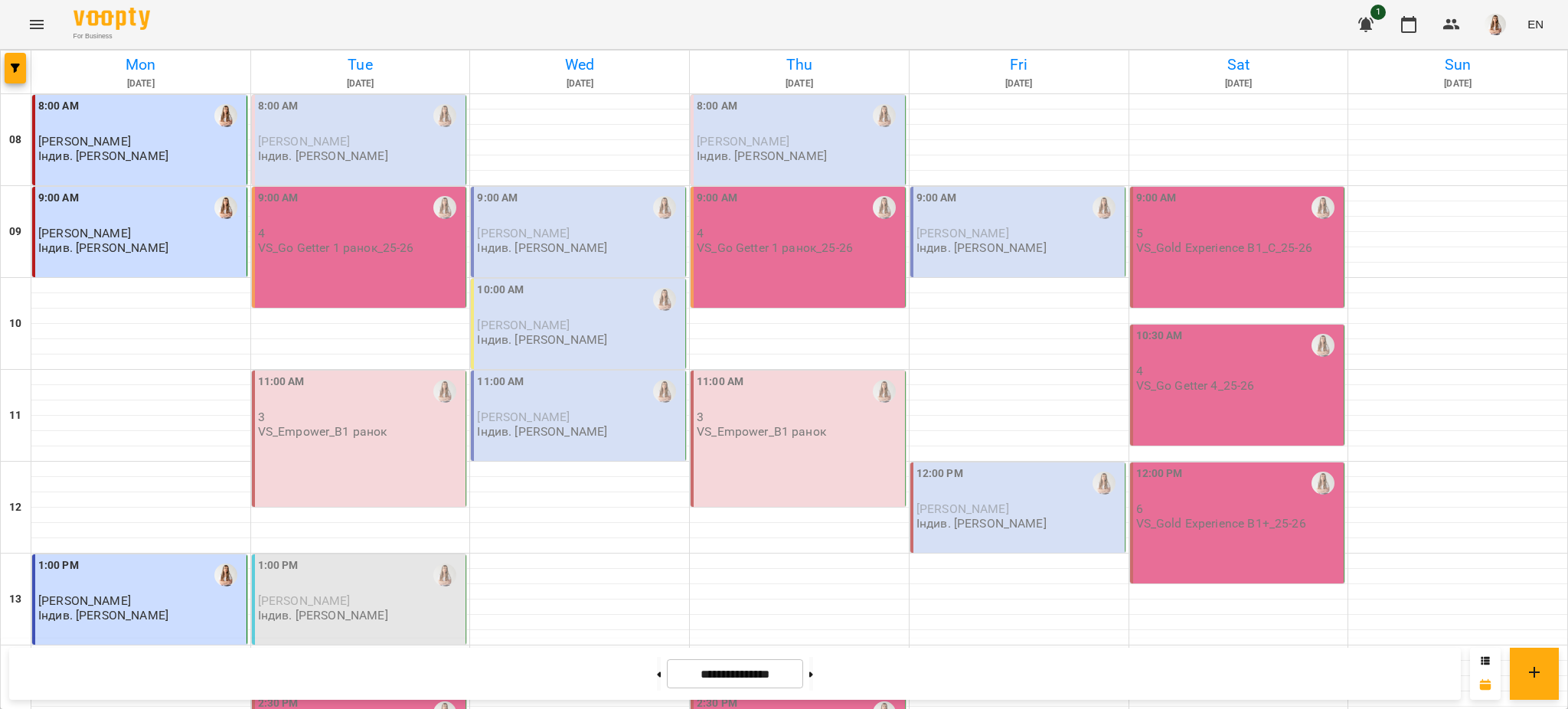
scroll to position [647, 0]
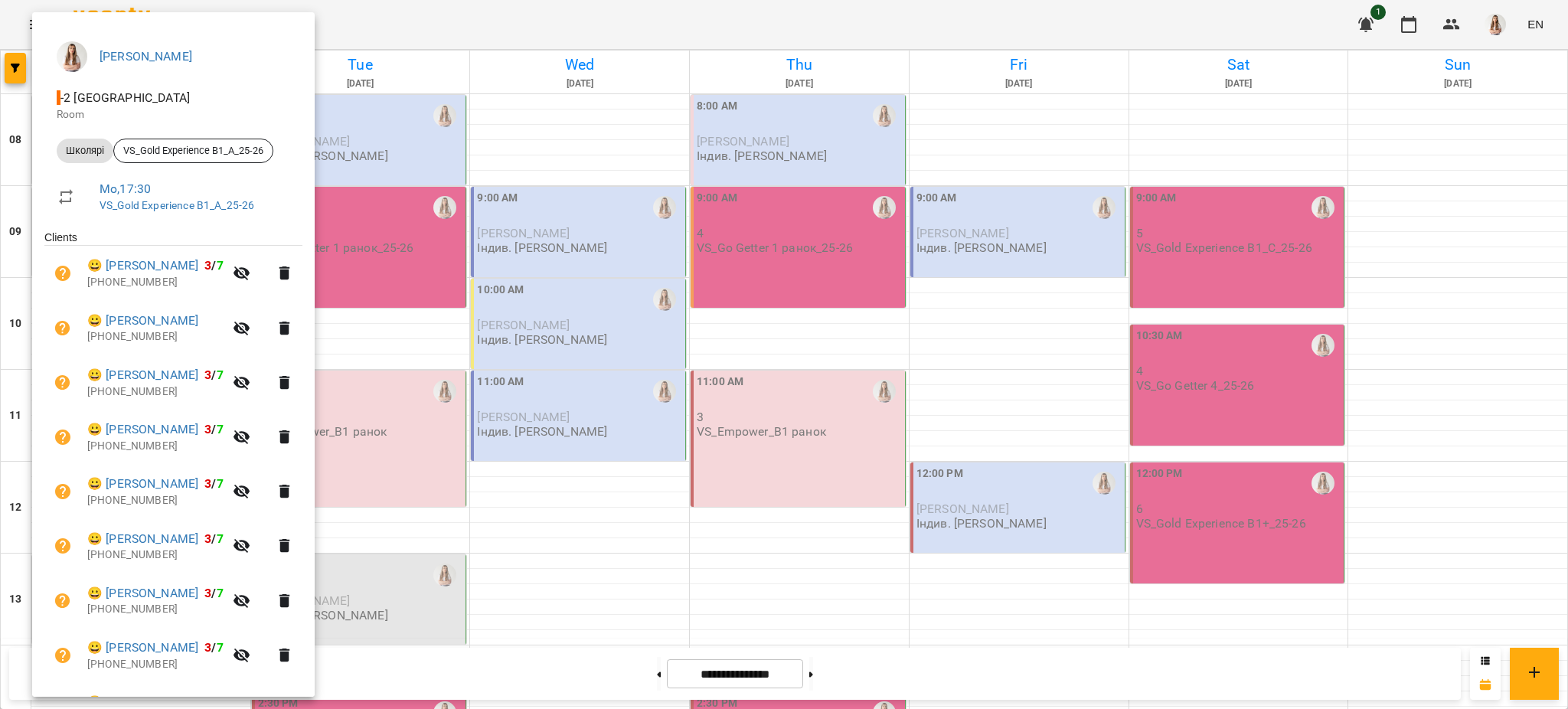
scroll to position [205, 0]
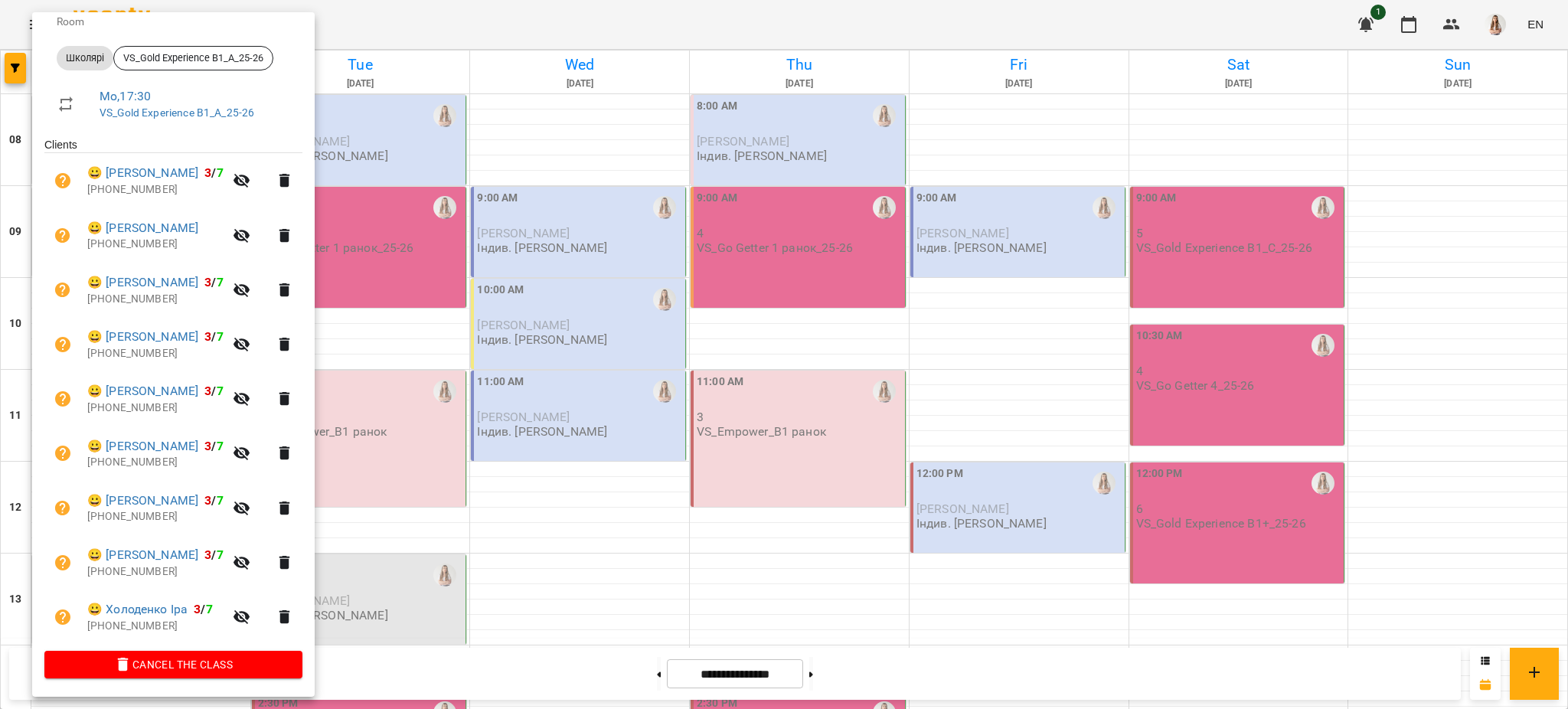
click at [437, 336] on div at bounding box center [784, 354] width 1568 height 709
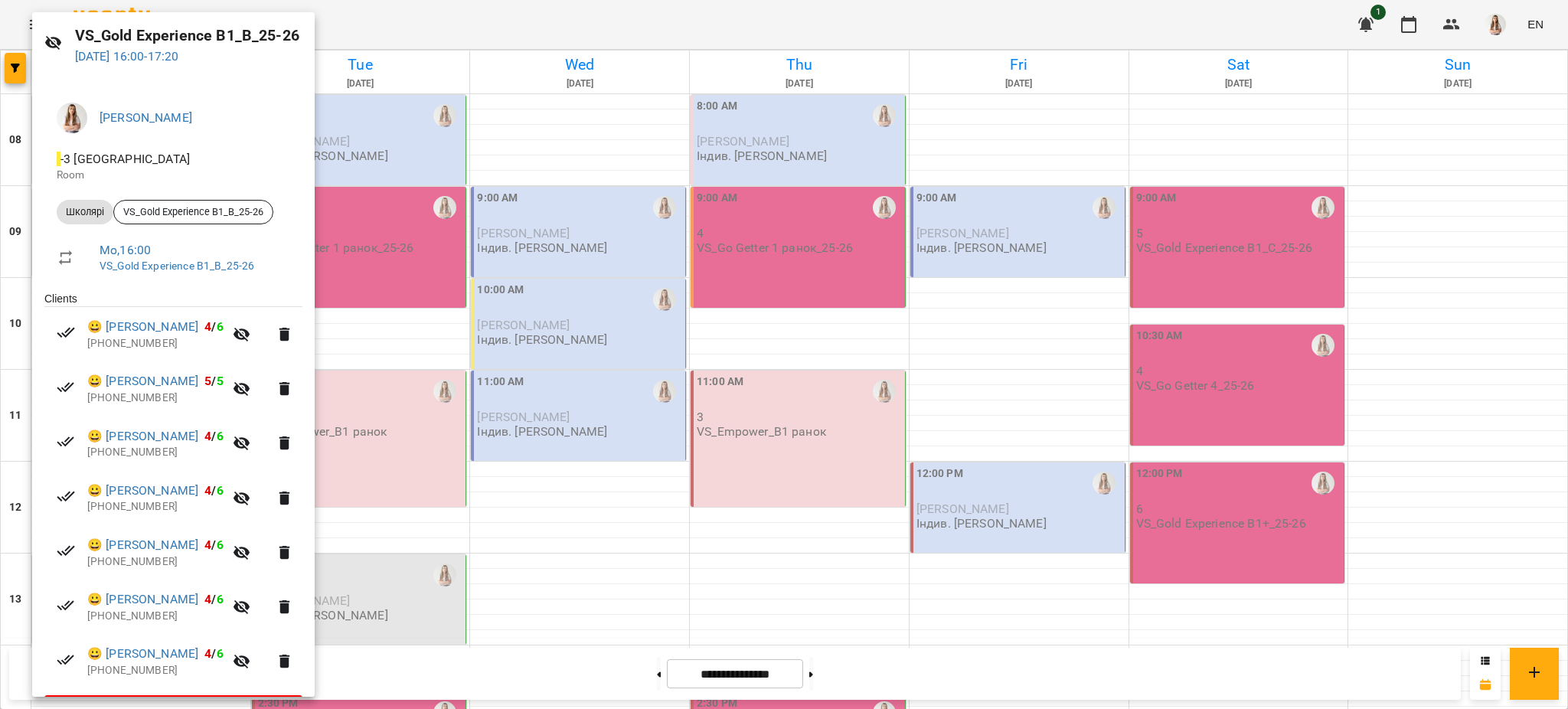
scroll to position [95, 0]
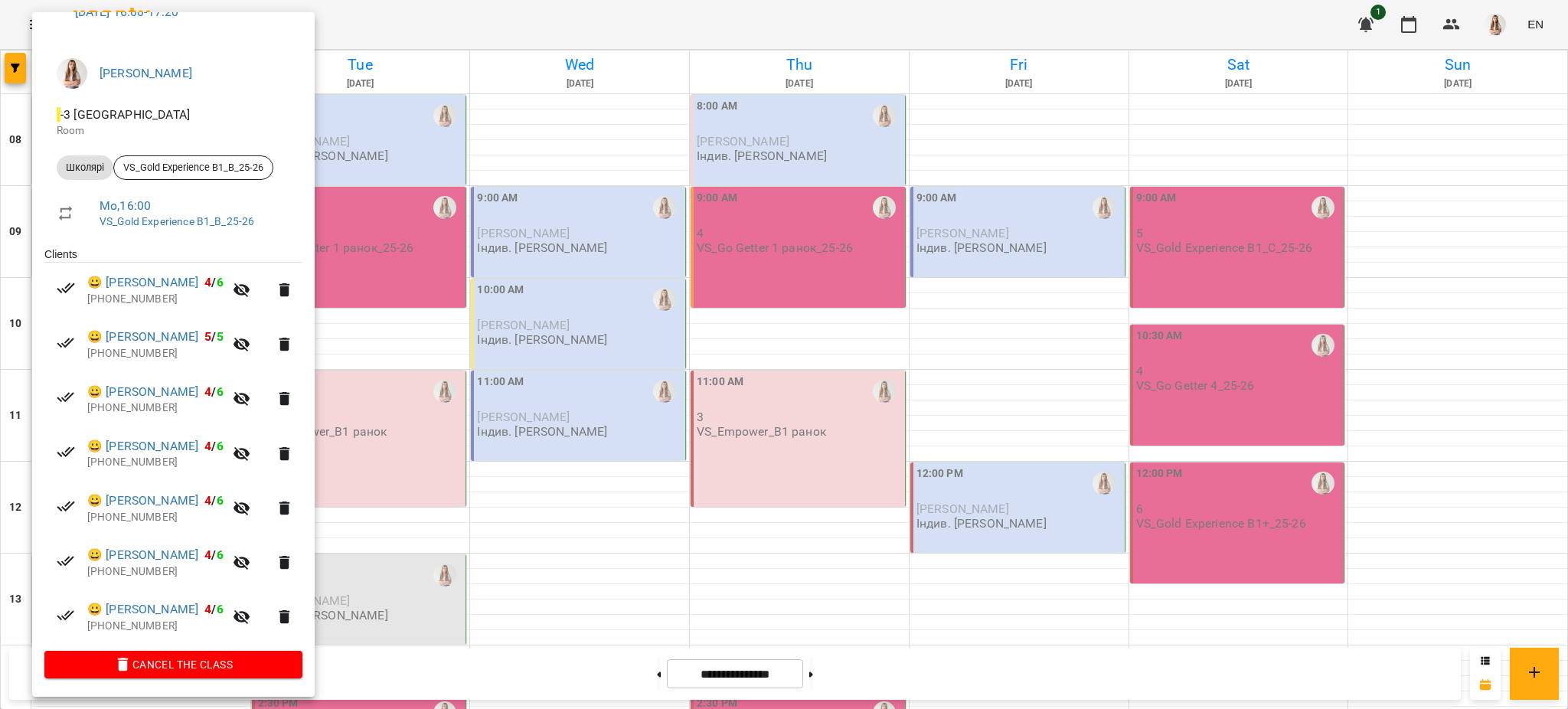
click at [590, 374] on div at bounding box center [784, 354] width 1568 height 709
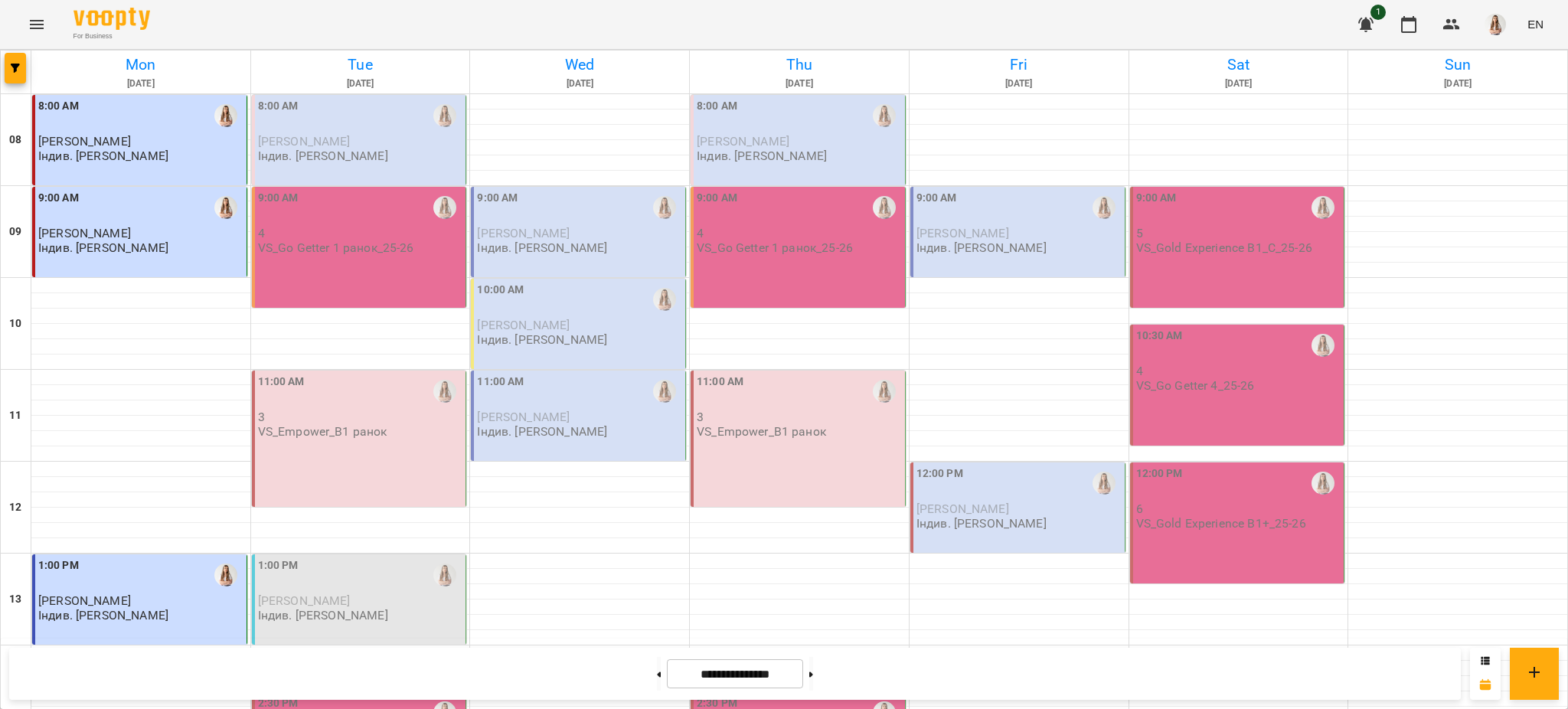
scroll to position [647, 0]
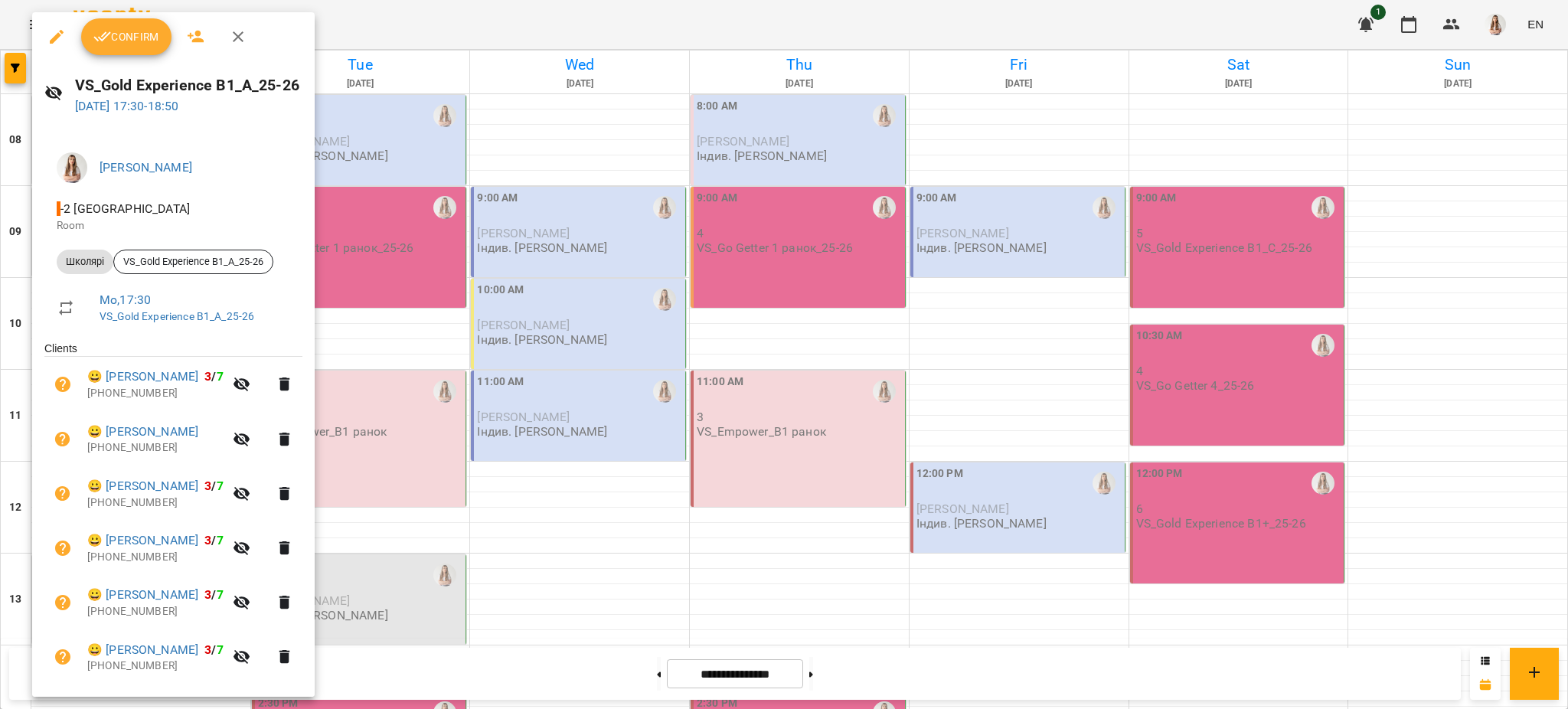
scroll to position [204, 0]
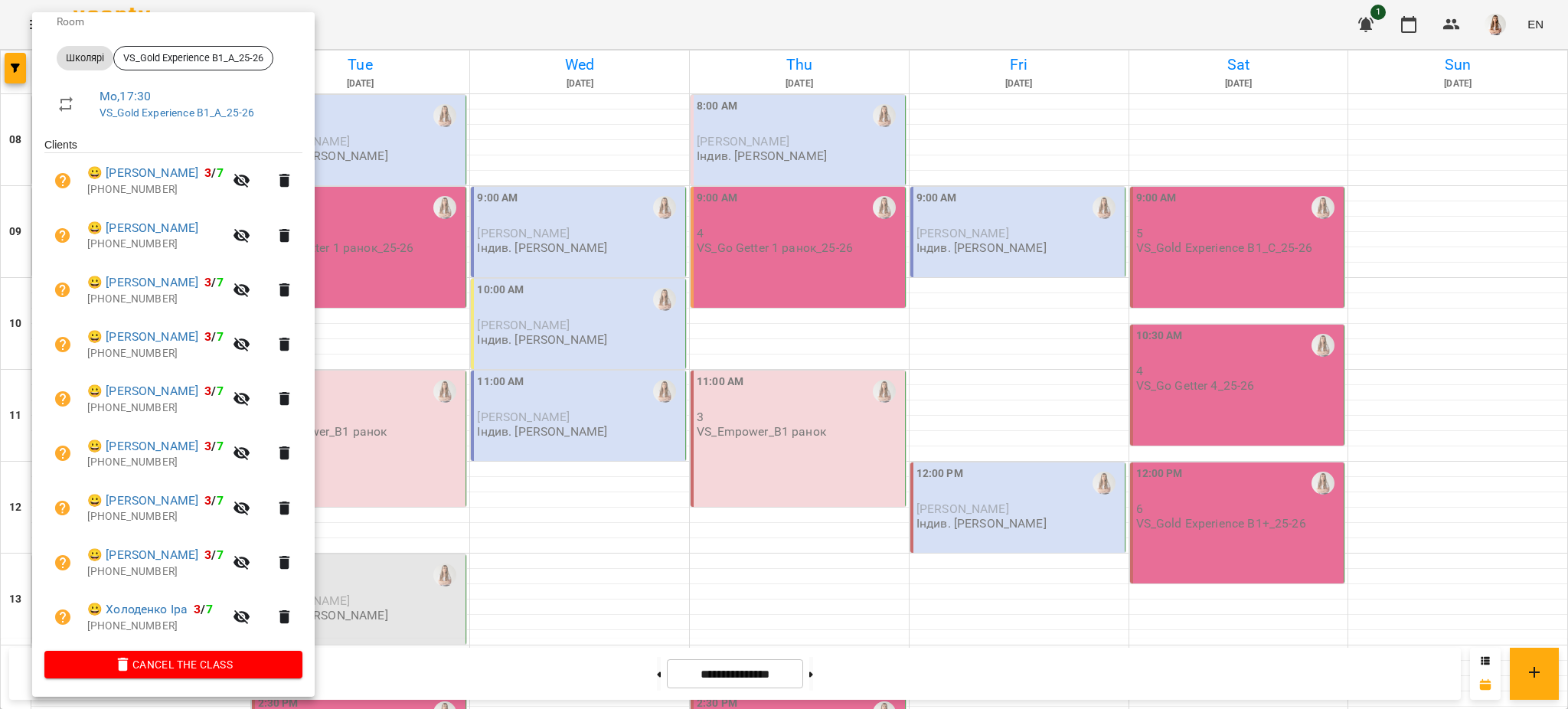
click at [567, 346] on div at bounding box center [784, 354] width 1568 height 709
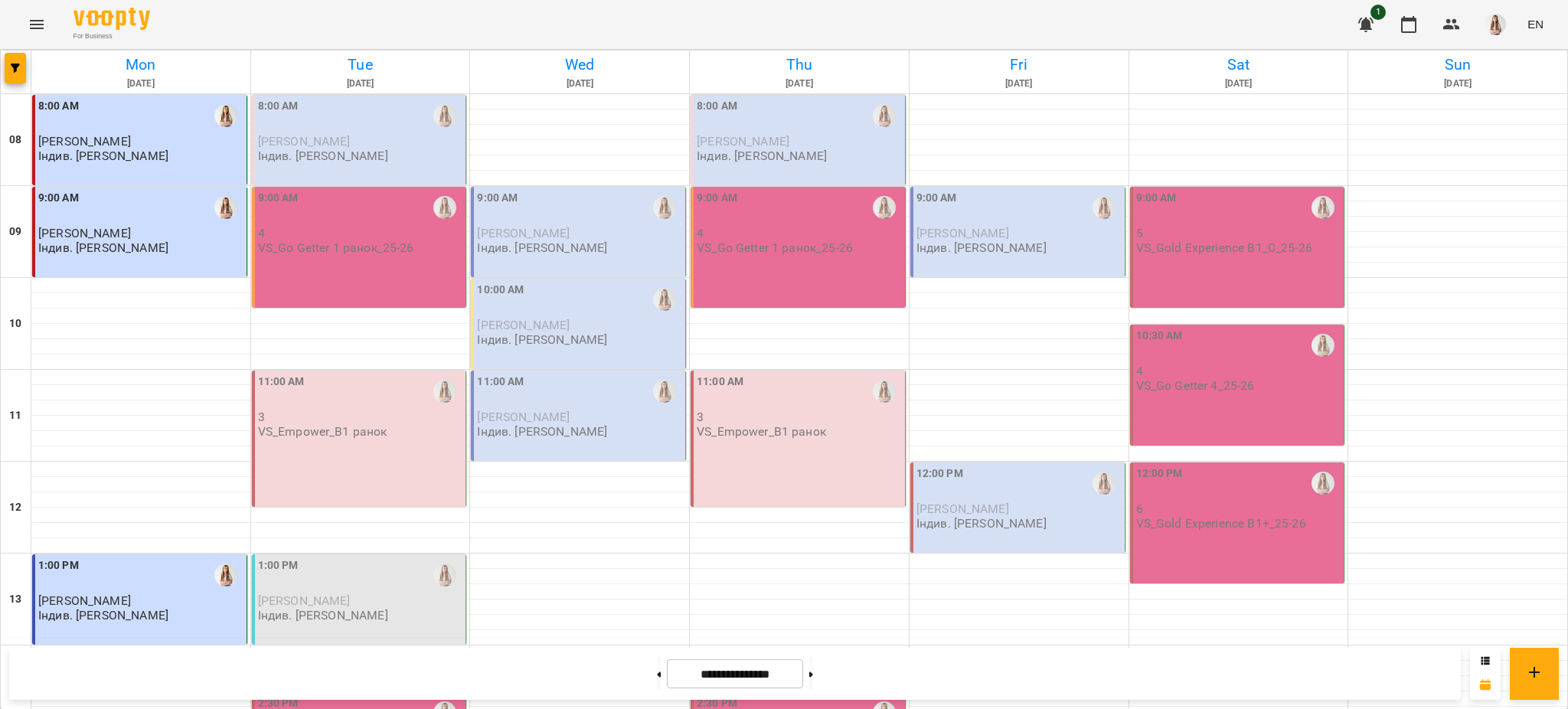
scroll to position [647, 0]
